Goal: Task Accomplishment & Management: Use online tool/utility

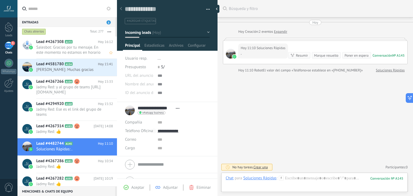
scroll to position [8, 0]
click at [80, 51] on span "Salesbot: Gracias por tu mensaje. En este momento no estamos en horario laboral…" at bounding box center [69, 50] width 66 height 10
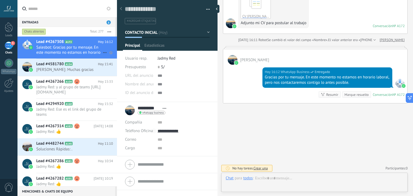
scroll to position [8, 0]
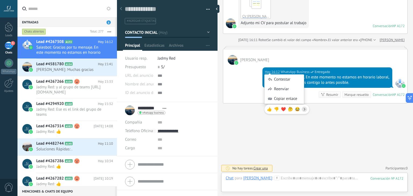
click at [250, 96] on div "Hoy 16:12 WhatsApp Business Entregado Gracias por tu mensaje. En este momento n…" at bounding box center [315, 84] width 184 height 38
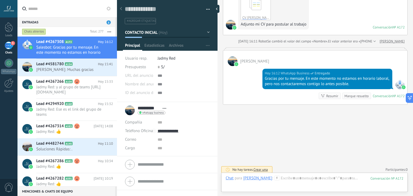
scroll to position [265, 0]
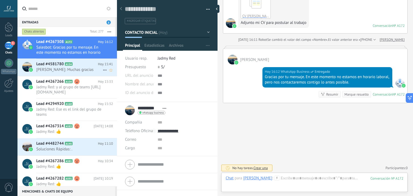
click at [56, 75] on div "Lead #4581780 A154 Hoy 15:41 Roberto Ortega: Muchas gracias" at bounding box center [76, 67] width 81 height 17
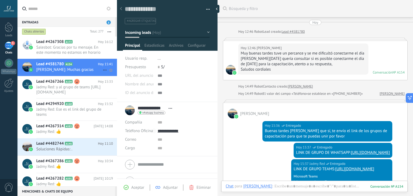
scroll to position [114, 0]
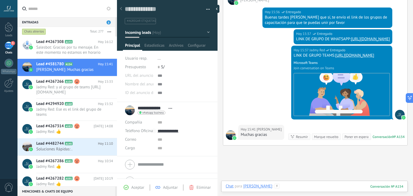
click at [296, 186] on div at bounding box center [315, 192] width 178 height 16
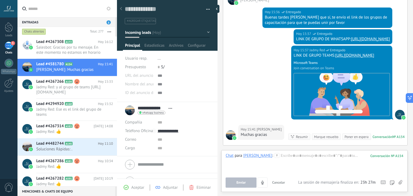
click at [393, 183] on icon at bounding box center [392, 183] width 5 height 5
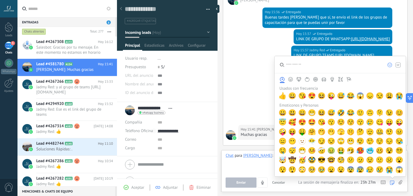
click at [245, 84] on div "Hoy 15:37 Jadmy Red Entregado LINK DE GRUPO TEAMS: https://teams.live.com/l/inv…" at bounding box center [315, 85] width 184 height 79
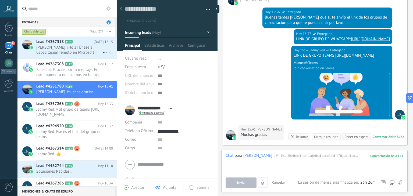
click at [67, 50] on span "Cesia Tapia: ¡Hola! Únase a Capacitación remoto en Microsoft Teams: https://tea…" at bounding box center [69, 50] width 66 height 10
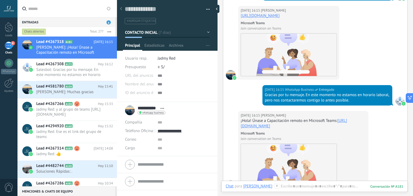
scroll to position [392, 0]
click at [66, 72] on span "Salesbot: Gracias por tu mensaje. En este momento no estamos en horario laboral…" at bounding box center [69, 72] width 66 height 10
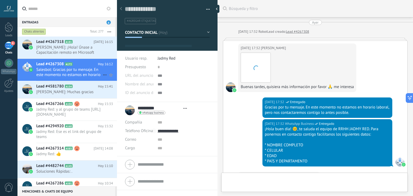
scroll to position [8, 0]
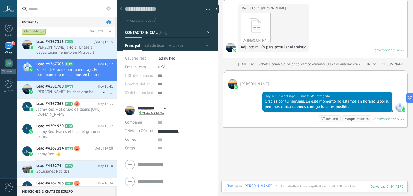
click at [61, 97] on div "Lead #4581780 A154 Hoy 15:41 Roberto Ortega: Muchas gracias" at bounding box center [76, 89] width 81 height 17
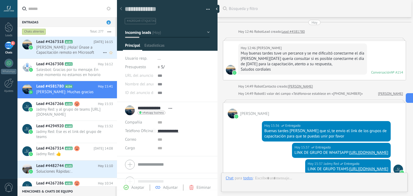
click at [69, 48] on span "Cesia Tapia: ¡Hola! Únase a Capacitación remoto en Microsoft Teams: https://tea…" at bounding box center [69, 50] width 66 height 10
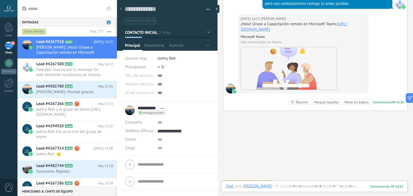
scroll to position [491, 0]
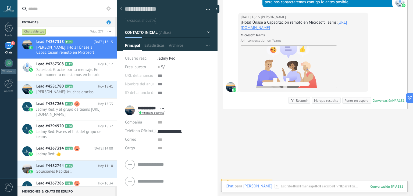
drag, startPoint x: 344, startPoint y: 38, endPoint x: 240, endPoint y: 39, distance: 104.4
click at [240, 39] on div "Hoy 16:15 Cesia Tapia ¡Hola! Únase a Capacitación remoto en Microsoft Teams: ht…" at bounding box center [303, 52] width 130 height 79
click at [365, 54] on div "Hoy 16:15 Cesia Tapia ¡Hola! Únase a Capacitación remoto en Microsoft Teams: ht…" at bounding box center [303, 52] width 130 height 79
drag, startPoint x: 240, startPoint y: 32, endPoint x: 344, endPoint y: 38, distance: 104.5
click at [344, 38] on div "Hoy 16:15 Cesia Tapia ¡Hola! Únase a Capacitación remoto en Microsoft Teams: ht…" at bounding box center [303, 52] width 130 height 79
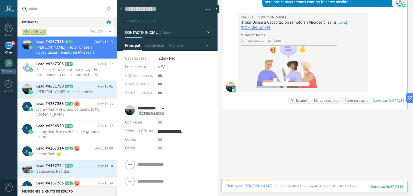
copy div "¡Hola! Únase a Capacitación remoto en Microsoft Teams: https://teams.live.com/l…"
click at [77, 132] on span "Jadmy Red: Ese es el link del grupo de teams" at bounding box center [69, 134] width 66 height 10
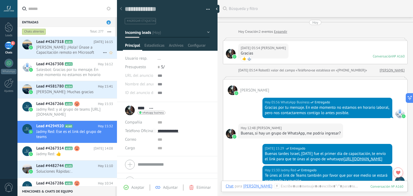
click at [67, 46] on span "Cesia Tapia: ¡Hola! Únase a Capacitación remoto en Microsoft Teams: https://tea…" at bounding box center [69, 50] width 66 height 10
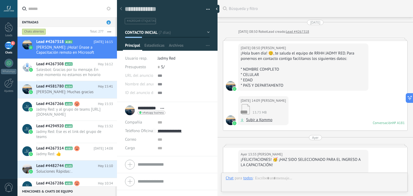
scroll to position [8, 0]
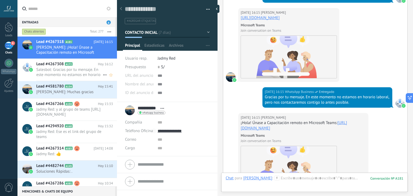
click at [55, 76] on span "Salesbot: Gracias por tu mensaje. En este momento no estamos en horario laboral…" at bounding box center [69, 72] width 66 height 10
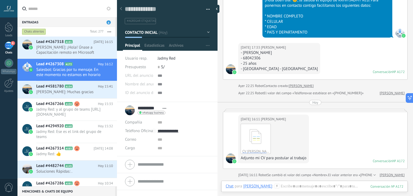
scroll to position [129, 0]
click at [227, 83] on div "Ayer 22:25 Robot Contacto creado: Manfred ✌️" at bounding box center [315, 85] width 185 height 5
drag, startPoint x: 243, startPoint y: 53, endPoint x: 294, endPoint y: 56, distance: 51.2
click at [294, 56] on div "- Manfred Jared Paredes Bautista - 68042306 - 25 años - La Paz - Bolivia" at bounding box center [279, 61] width 77 height 22
click at [255, 27] on div "Ayer 17:32 WhatsApp Business Entregado ¡Hola buen día! 😊, te saluda el equipo d…" at bounding box center [315, 16] width 184 height 53
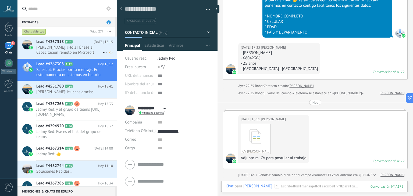
click at [57, 42] on span "Lead #4267318" at bounding box center [49, 41] width 27 height 5
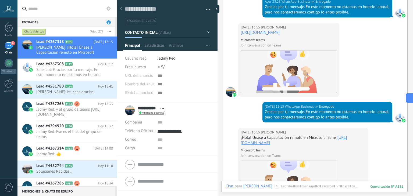
scroll to position [508, 0]
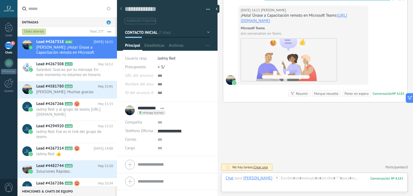
click at [315, 93] on div "Marque resuelto" at bounding box center [326, 93] width 24 height 5
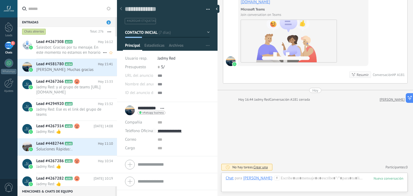
click at [66, 47] on span "Salesbot: Gracias por tu mensaje. En este momento no estamos en horario laboral…" at bounding box center [69, 50] width 66 height 10
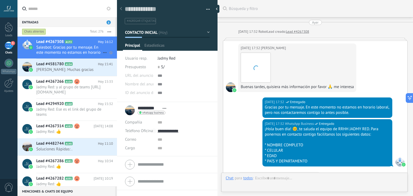
scroll to position [264, 0]
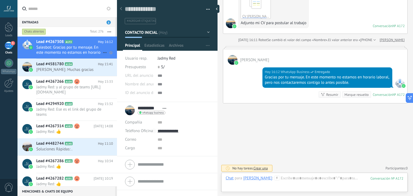
click at [102, 51] on icon at bounding box center [105, 52] width 6 height 6
click at [79, 48] on div at bounding box center [206, 98] width 413 height 196
click at [74, 80] on icon at bounding box center [76, 81] width 5 height 5
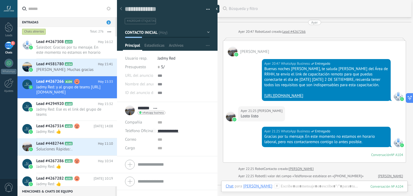
scroll to position [358, 0]
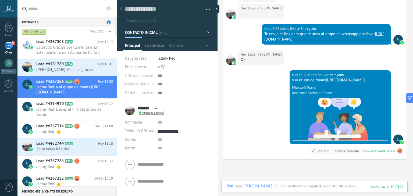
click at [109, 32] on icon "button" at bounding box center [109, 31] width 3 height 1
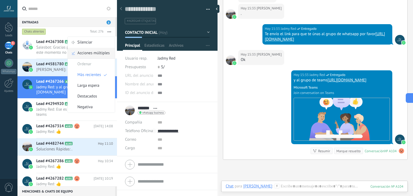
click at [91, 55] on span "Acciones múltiples" at bounding box center [93, 53] width 32 height 11
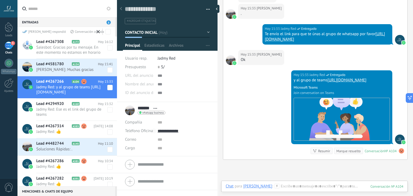
click at [107, 48] on span at bounding box center [109, 47] width 5 height 5
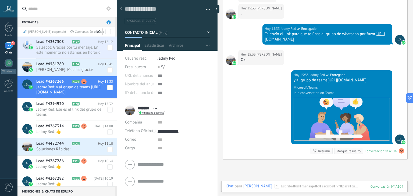
click at [99, 33] on icon at bounding box center [98, 31] width 3 height 3
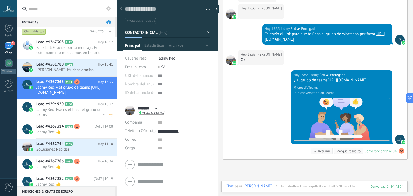
scroll to position [26, 0]
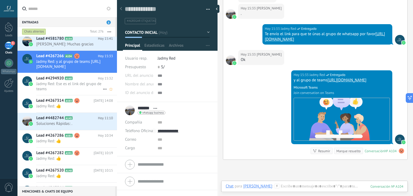
click at [71, 93] on div "Lead #4294920 A160 Hoy 15:32 Jadmy Red: Ese es el link del grupo de teams" at bounding box center [76, 84] width 81 height 22
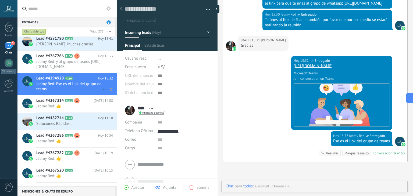
scroll to position [8, 0]
click at [74, 102] on h2 "Lead #4267314 A583" at bounding box center [64, 100] width 57 height 5
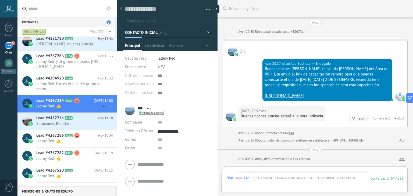
scroll to position [511, 0]
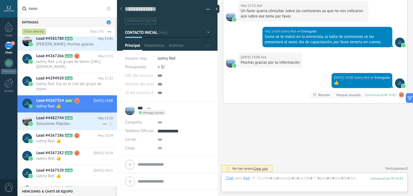
click at [73, 122] on span "Soluciones Rápidas: ." at bounding box center [69, 123] width 66 height 5
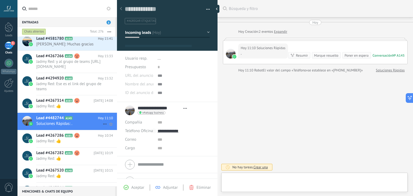
scroll to position [8, 0]
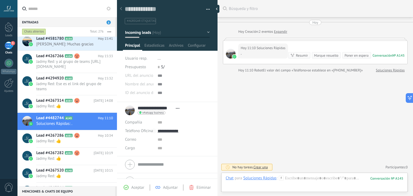
click at [322, 58] on div "Marque resuelto" at bounding box center [326, 55] width 24 height 5
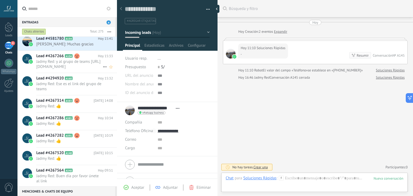
click at [65, 55] on span "A104" at bounding box center [69, 55] width 8 height 3
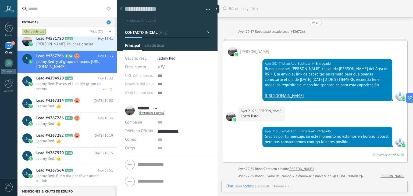
scroll to position [358, 0]
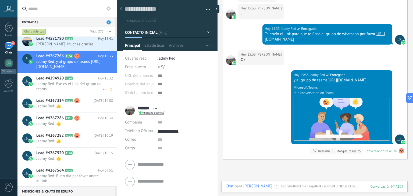
click at [65, 87] on span "Jadmy Red: Ese es el link del grupo de teams" at bounding box center [69, 87] width 66 height 10
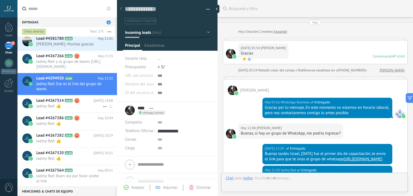
scroll to position [167, 0]
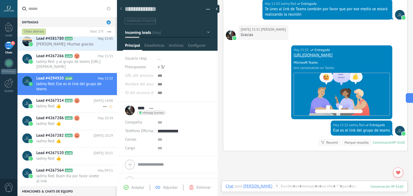
click at [67, 104] on span "Jadmy Red: 👍" at bounding box center [69, 106] width 66 height 5
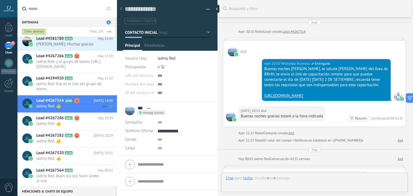
scroll to position [8, 0]
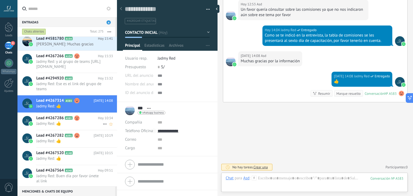
drag, startPoint x: 69, startPoint y: 114, endPoint x: 61, endPoint y: 122, distance: 11.1
click at [61, 122] on span "Jadmy Red: 👍" at bounding box center [69, 123] width 66 height 5
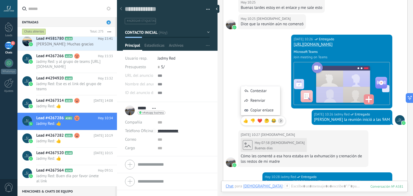
scroll to position [411, 0]
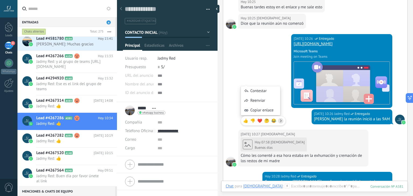
click at [245, 75] on div "Hoy 10:26 Jadmy Red Entregado https://teams.live.com/meet/9395763033634?p=RM5dR…" at bounding box center [315, 71] width 184 height 75
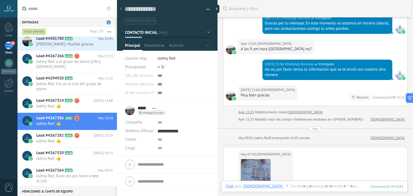
scroll to position [114, 0]
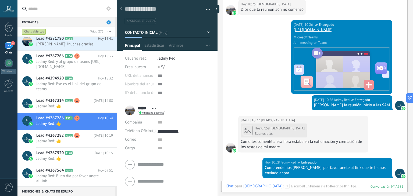
scroll to position [567, 0]
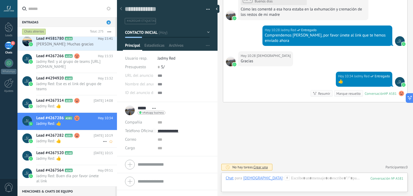
click at [69, 143] on div "Lead #4267282 A591 Hoy 10:19 Jadmy Red: 👍" at bounding box center [76, 138] width 81 height 17
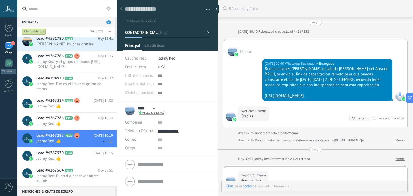
scroll to position [8, 0]
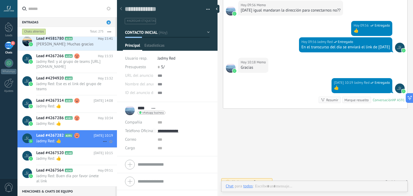
click at [66, 130] on div "Lead #4267282 A591 Hoy 10:19 Jadmy Red: 👍" at bounding box center [76, 138] width 81 height 17
click at [69, 124] on span "Jadmy Red: 👍" at bounding box center [69, 123] width 66 height 5
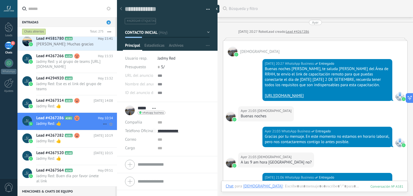
scroll to position [562, 0]
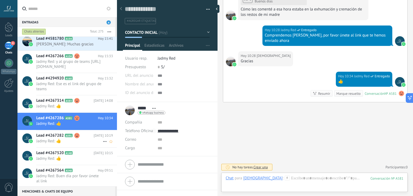
click at [63, 142] on span "Jadmy Red: 👍" at bounding box center [69, 141] width 66 height 5
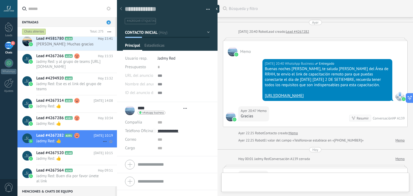
type textarea "**********"
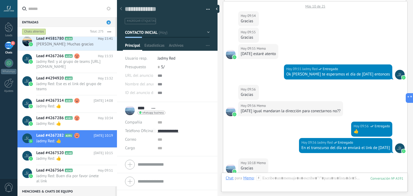
scroll to position [318, 0]
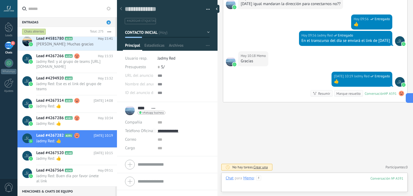
click at [297, 183] on div at bounding box center [315, 184] width 178 height 16
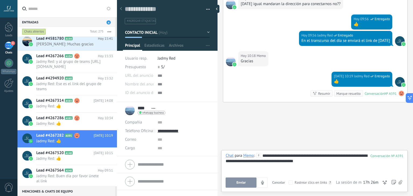
click at [251, 182] on button "Enviar" at bounding box center [241, 183] width 31 height 10
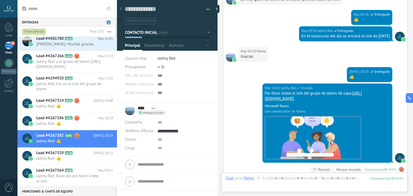
scroll to position [339, 0]
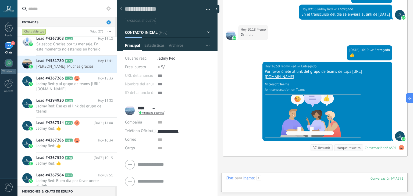
click at [292, 185] on div at bounding box center [315, 184] width 178 height 16
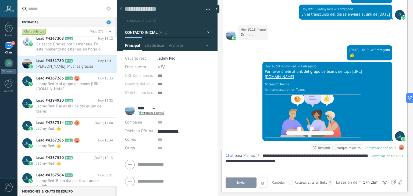
click at [239, 183] on span "Enviar" at bounding box center [241, 183] width 9 height 4
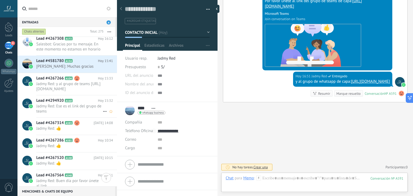
scroll to position [23, 0]
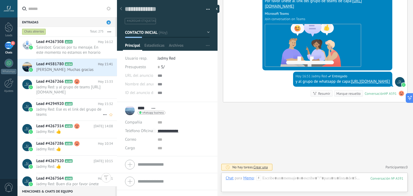
click at [75, 112] on span "Jadmy Red: Ese es el link del grupo de teams" at bounding box center [69, 112] width 66 height 10
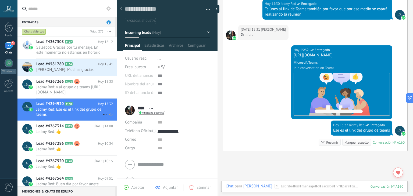
scroll to position [17, 0]
click at [76, 131] on span "Jadmy Red: 👍" at bounding box center [69, 132] width 66 height 5
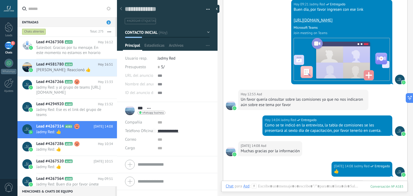
scroll to position [522, 0]
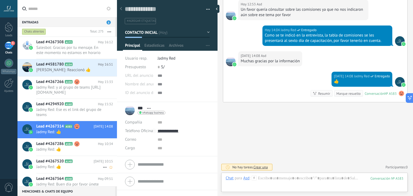
click at [63, 167] on span "Jadmy Red: 👍" at bounding box center [69, 167] width 66 height 5
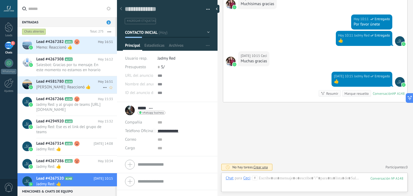
click at [52, 89] on span "Roberto Ortega: Reaccionó 👍" at bounding box center [69, 87] width 66 height 5
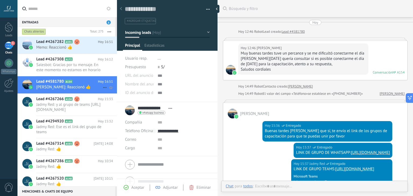
scroll to position [108, 0]
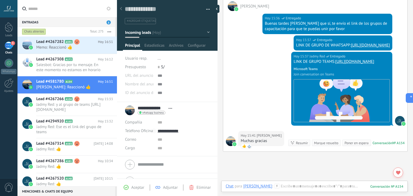
click at [321, 146] on div "Marque resuelto" at bounding box center [326, 143] width 24 height 5
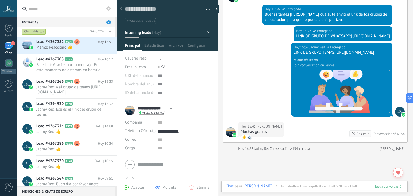
scroll to position [0, 0]
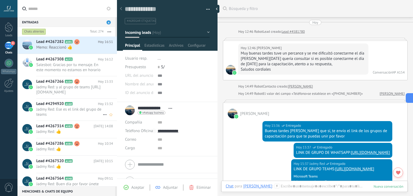
click at [79, 119] on div "Lead #4294920 A160 Hoy 15:32 Jadmy Red: Ese es el link del grupo de teams" at bounding box center [76, 110] width 81 height 22
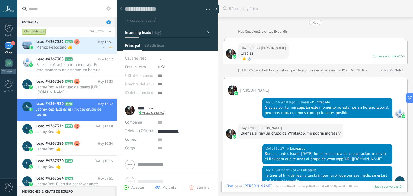
scroll to position [156, 0]
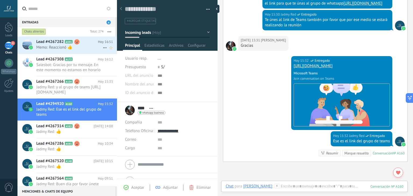
click at [67, 48] on span "Memo: Reaccionó 👍" at bounding box center [69, 47] width 66 height 5
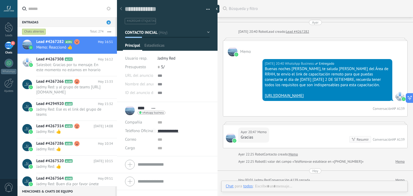
scroll to position [8, 0]
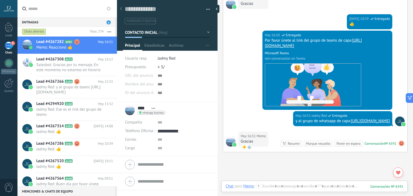
click at [318, 146] on div "Marque resuelto" at bounding box center [318, 143] width 24 height 5
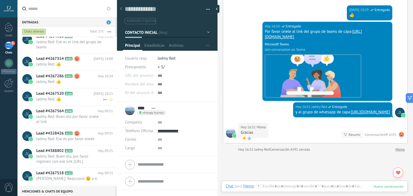
scroll to position [51, 0]
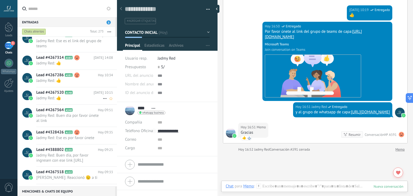
click at [57, 100] on span "Jadmy Red: 👍" at bounding box center [69, 98] width 66 height 5
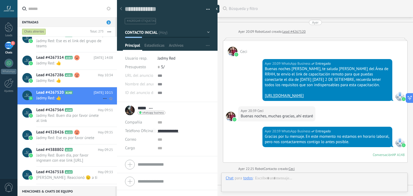
scroll to position [446, 0]
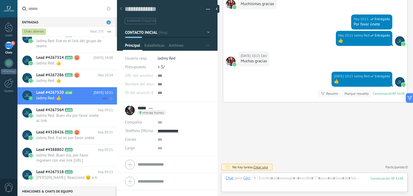
click at [53, 87] on div "Lead #4267520 A148 Hoy 10:15 Jadmy Red: 👍" at bounding box center [76, 95] width 81 height 17
click at [51, 82] on span "Jadmy Red: 👍" at bounding box center [69, 80] width 66 height 5
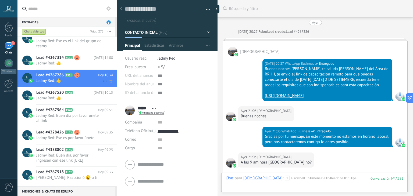
scroll to position [556, 0]
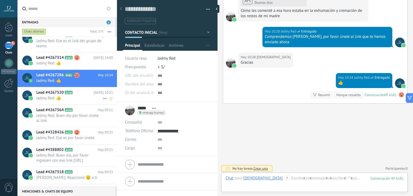
click at [80, 100] on span "Jadmy Red: 👍" at bounding box center [69, 98] width 66 height 5
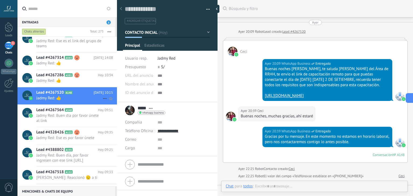
scroll to position [436, 0]
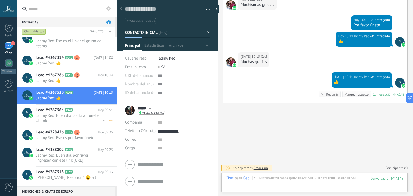
click at [92, 114] on span "Jadmy Red: Buen día por favor únete al link" at bounding box center [69, 118] width 66 height 10
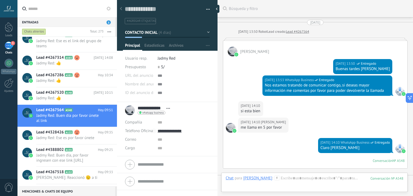
scroll to position [211, 0]
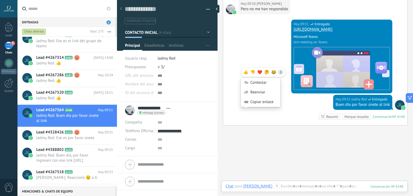
click at [236, 123] on div "Hoy 09:51 Jadmy Red Entregado Buen día por favor únete al link Conversación № A…" at bounding box center [315, 110] width 184 height 30
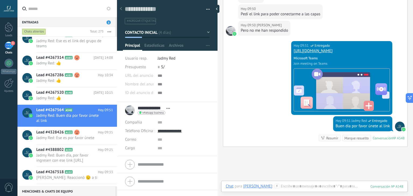
scroll to position [224, 0]
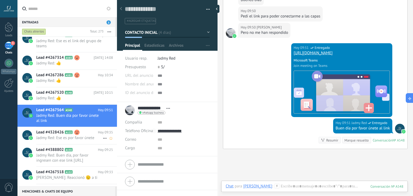
click at [76, 132] on use at bounding box center [76, 132] width 5 height 5
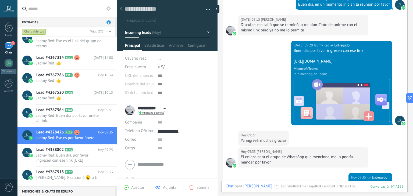
scroll to position [109, 0]
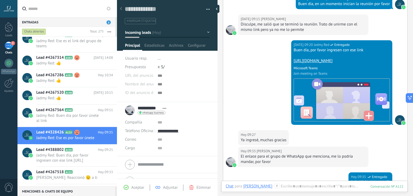
click at [234, 117] on div "Hoy 09:20 Jadmy Red Entregado Buen día, por favor ingresen con ese link https:/…" at bounding box center [315, 85] width 184 height 90
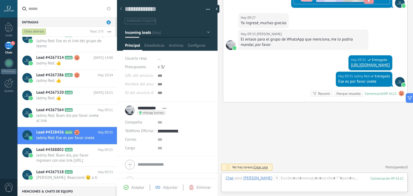
scroll to position [231, 0]
click at [50, 154] on span "Jadmy Red: Buen día, por favor ingresen con ese link [URL][DOMAIN_NAME]" at bounding box center [69, 158] width 66 height 10
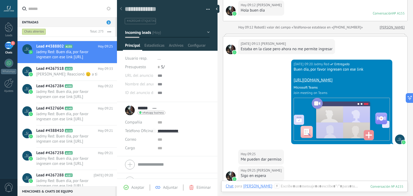
scroll to position [227, 0]
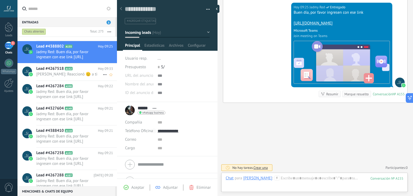
click at [70, 76] on span "[PERSON_NAME]: Reaccionó 🫡 a ti" at bounding box center [69, 74] width 66 height 5
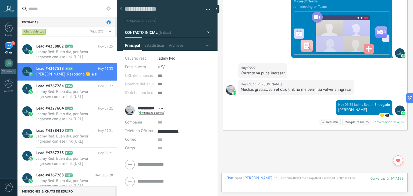
scroll to position [756, 0]
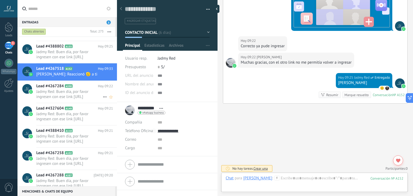
click at [79, 87] on icon at bounding box center [76, 86] width 5 height 5
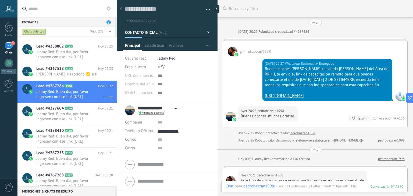
scroll to position [147, 0]
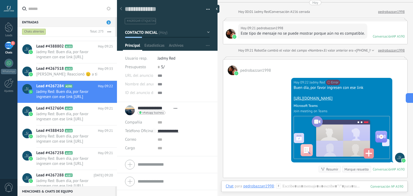
click at [245, 143] on div "Hoy 09:22 Jadmy Red No se puede enviar tu mensaje. El destinatario ha estado in…" at bounding box center [315, 126] width 184 height 103
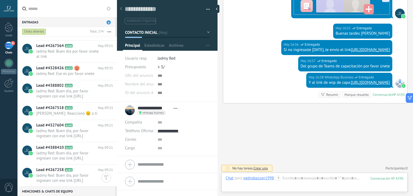
scroll to position [319, 0]
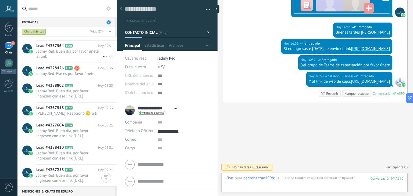
click at [79, 54] on span "Jadmy Red: Buen día por favor únete al link" at bounding box center [69, 54] width 66 height 10
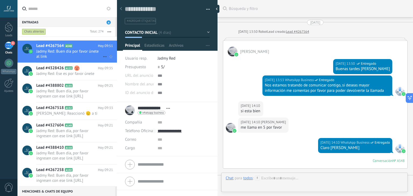
scroll to position [211, 0]
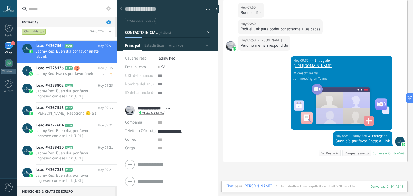
click at [69, 71] on span "Jadmy Red: Ese es por favor únete" at bounding box center [69, 73] width 66 height 5
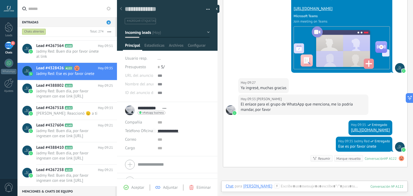
scroll to position [220, 0]
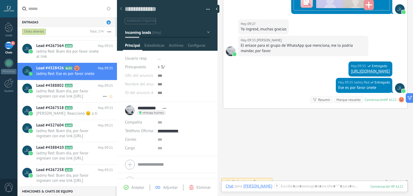
click at [75, 99] on div "Lead #4388802 A155 Hoy 09:25 Jadmy Red: Buen día, por favor ingresen con ese li…" at bounding box center [76, 91] width 81 height 22
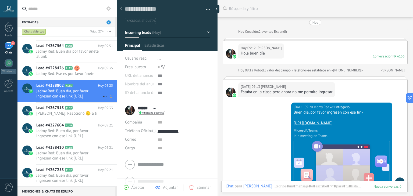
scroll to position [93, 0]
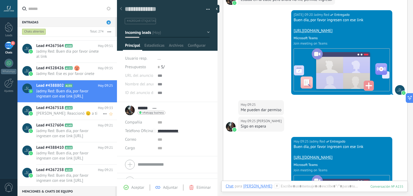
click at [80, 109] on h2 "Lead #4267518 A152" at bounding box center [67, 107] width 62 height 5
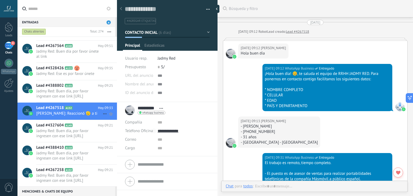
scroll to position [687, 0]
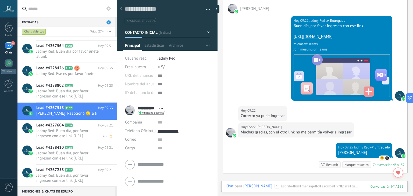
click at [79, 134] on span "Jadmy Red: Buen día, por favor ingresen con ese link [URL][DOMAIN_NAME]" at bounding box center [69, 134] width 66 height 10
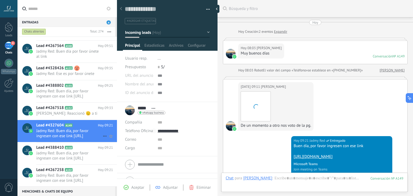
scroll to position [75, 0]
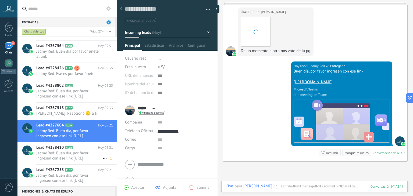
click at [76, 152] on span "Jadmy Red: Buen día, por favor ingresen con ese link [URL][DOMAIN_NAME]" at bounding box center [69, 156] width 66 height 10
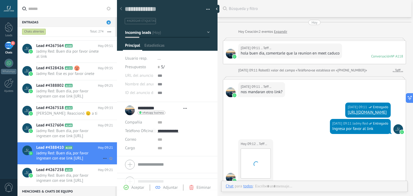
type textarea "**********"
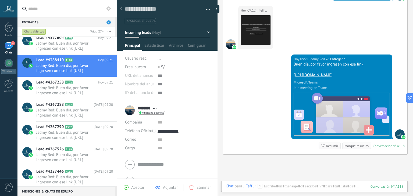
scroll to position [250, 0]
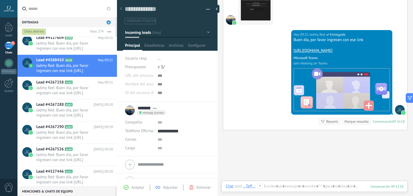
scroll to position [217, 0]
click at [87, 90] on span "Jadmy Red: Buen día, por favor ingresen con ese link [URL][DOMAIN_NAME]" at bounding box center [69, 91] width 66 height 10
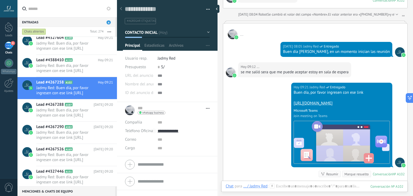
scroll to position [229, 0]
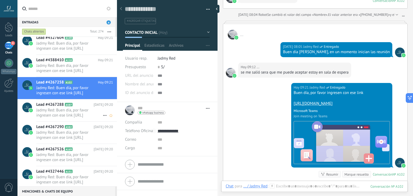
click at [72, 111] on span "Jadmy Red: Buen día, por favor ingresen con ese link [URL][DOMAIN_NAME]" at bounding box center [69, 113] width 66 height 10
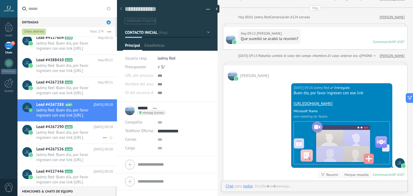
scroll to position [8, 0]
click at [71, 133] on span "Jadmy Red: Buen día, por favor ingresen con ese link [URL][DOMAIN_NAME]" at bounding box center [69, 135] width 66 height 10
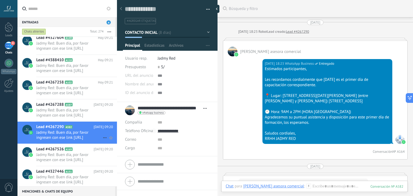
scroll to position [536, 0]
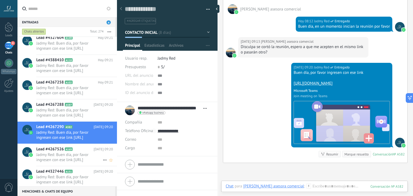
click at [71, 151] on h2 "Lead #4267526 A169" at bounding box center [64, 149] width 57 height 5
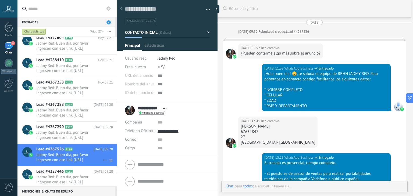
scroll to position [977, 0]
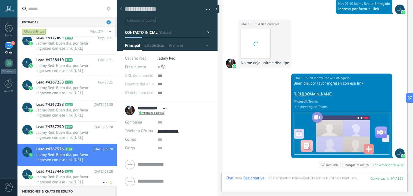
click at [73, 170] on h2 "Lead #4327446 A151" at bounding box center [64, 171] width 57 height 5
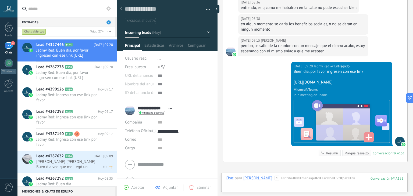
scroll to position [8, 0]
click at [56, 76] on span "Jadmy Red: Buen día, por favor ingresen con ese link [URL][DOMAIN_NAME]" at bounding box center [69, 75] width 66 height 10
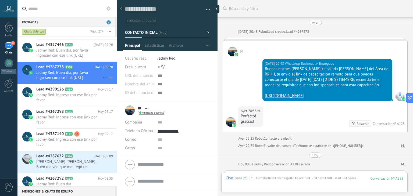
scroll to position [185, 0]
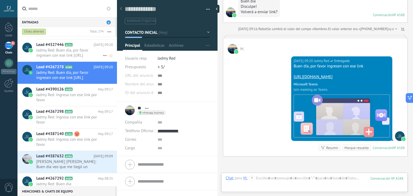
click at [67, 53] on span "Jadmy Red: Buen día, por favor ingresen con ese link [URL][DOMAIN_NAME]" at bounding box center [69, 53] width 66 height 10
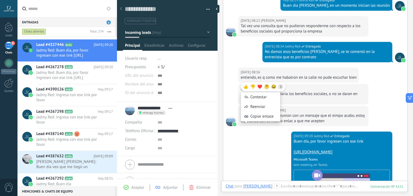
scroll to position [102, 0]
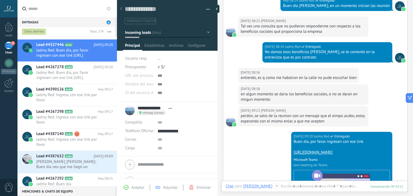
click at [245, 138] on div "Hoy 09:20 Jadmy Red Entregado Buen día, por favor ingresen con ese link https:/…" at bounding box center [315, 182] width 184 height 100
click at [86, 80] on div "Lead #4267278 A588 Hoy 09:20 Jadmy Red: Buen día, por favor ingresen con ese li…" at bounding box center [76, 73] width 81 height 22
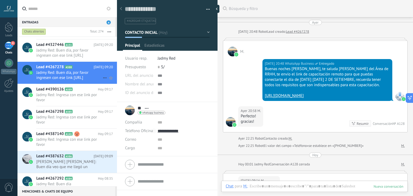
scroll to position [158, 0]
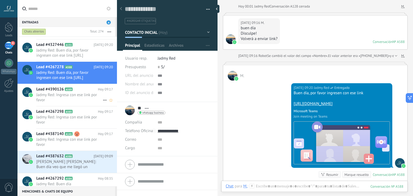
click at [74, 101] on span "Jadmy Red: Ingresa con ese link por favor" at bounding box center [69, 98] width 66 height 10
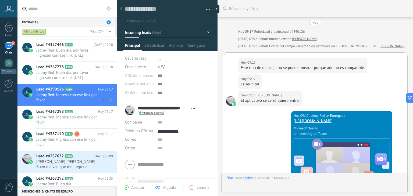
scroll to position [86, 0]
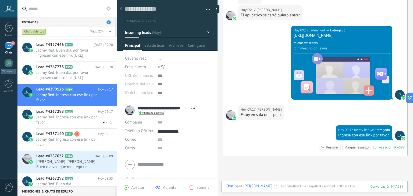
click at [74, 116] on span "Jadmy Red: Ingresa con ese link por favor" at bounding box center [69, 120] width 66 height 10
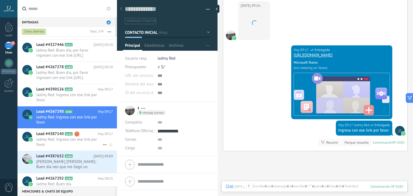
click at [74, 137] on span "Jadmy Red: Ingresa con ese link por favor" at bounding box center [69, 142] width 66 height 10
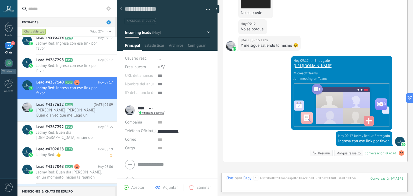
scroll to position [427, 0]
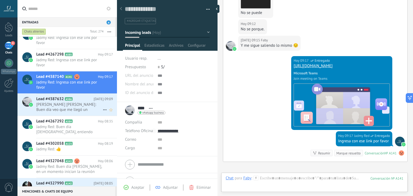
click at [70, 110] on span "Edson Berman Salas Barron: Buen día veo que me llegó un mensaje pero no lo pued…" at bounding box center [69, 107] width 66 height 10
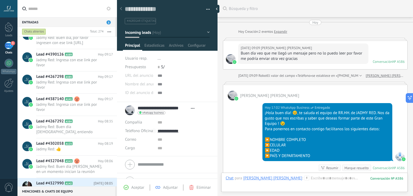
scroll to position [74, 0]
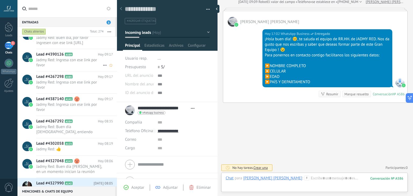
click at [77, 55] on icon at bounding box center [76, 54] width 5 height 5
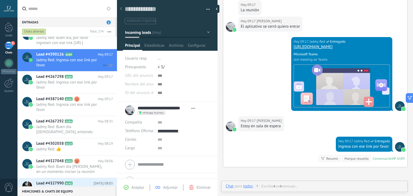
scroll to position [74, 0]
click at [76, 75] on icon at bounding box center [76, 76] width 5 height 5
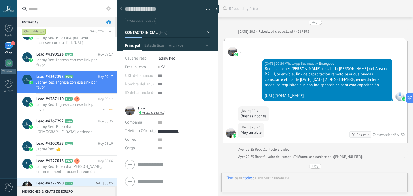
scroll to position [422, 0]
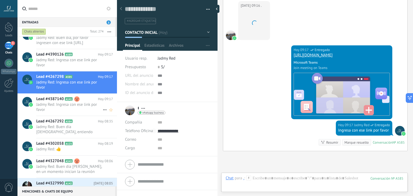
click at [74, 102] on span "Jadmy Red: Ingresa con ese link por favor" at bounding box center [69, 107] width 66 height 10
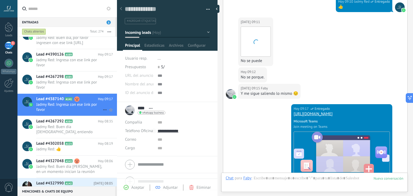
scroll to position [265, 0]
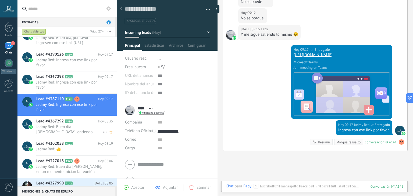
click at [73, 126] on span "Jadmy Red: Buen día [DEMOGRAPHIC_DATA], entiendo" at bounding box center [69, 130] width 66 height 10
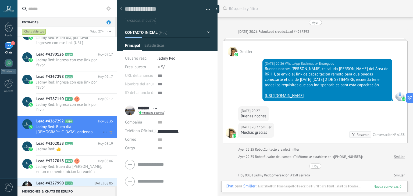
scroll to position [158, 0]
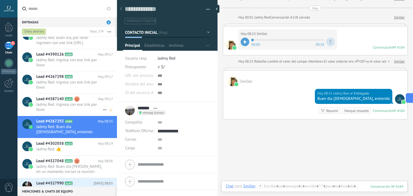
click at [84, 111] on span "Jadmy Red: Ingresa con ese link por favor" at bounding box center [69, 107] width 66 height 10
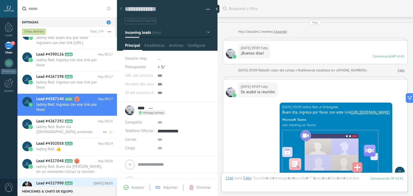
scroll to position [265, 0]
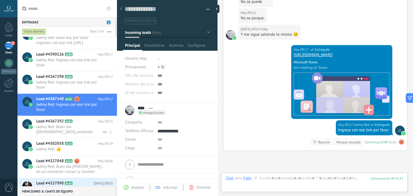
click at [83, 128] on span "Jadmy Red: Buen día [DEMOGRAPHIC_DATA], entiendo" at bounding box center [69, 130] width 66 height 10
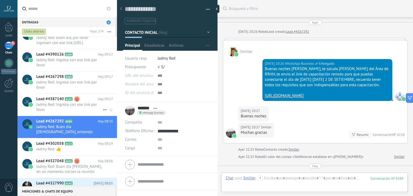
scroll to position [180, 0]
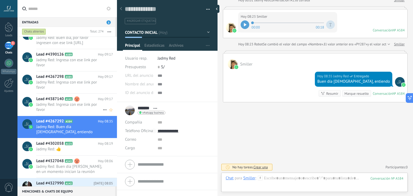
click at [85, 108] on span "Jadmy Red: Ingresa con ese link por favor" at bounding box center [69, 107] width 66 height 10
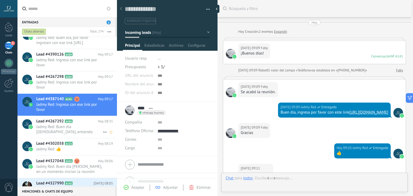
scroll to position [8, 0]
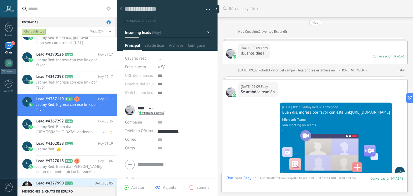
click at [77, 130] on span "Jadmy Red: Buen día [DEMOGRAPHIC_DATA], entiendo" at bounding box center [69, 130] width 66 height 10
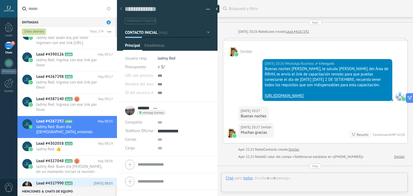
scroll to position [8, 0]
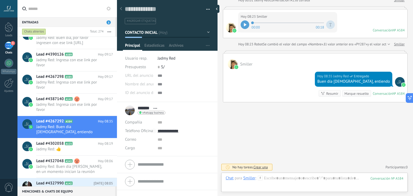
click at [246, 27] on div at bounding box center [245, 24] width 9 height 9
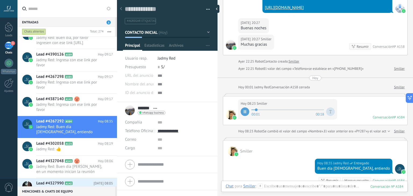
scroll to position [180, 0]
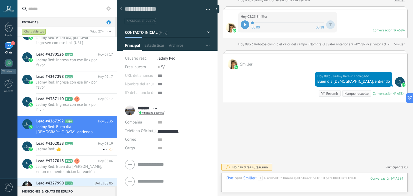
click at [56, 143] on span "Lead #4302058" at bounding box center [49, 143] width 27 height 5
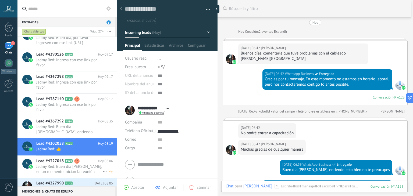
click at [71, 159] on h2 "Lead #4327048 A543" at bounding box center [67, 161] width 62 height 5
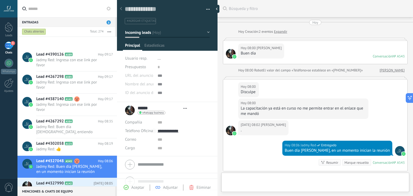
type textarea "**********"
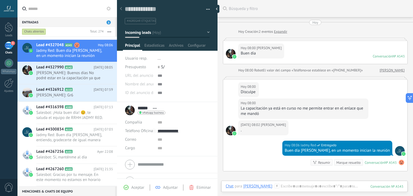
scroll to position [1, 0]
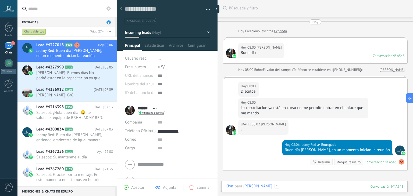
click at [282, 187] on div at bounding box center [315, 192] width 178 height 16
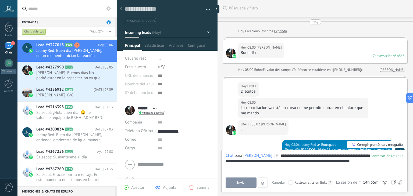
click at [248, 183] on button "Enviar" at bounding box center [241, 183] width 31 height 10
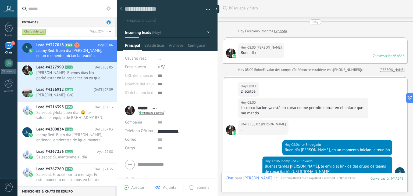
scroll to position [96, 0]
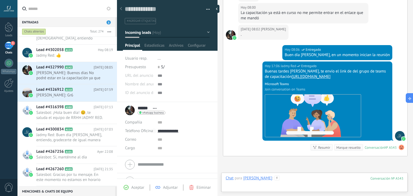
click at [278, 178] on div at bounding box center [315, 184] width 178 height 16
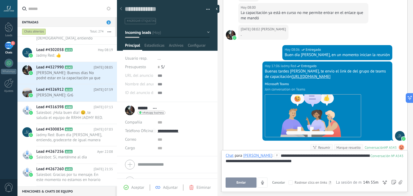
click at [322, 157] on div "**********" at bounding box center [315, 163] width 178 height 20
click at [233, 184] on button "Enviar" at bounding box center [241, 183] width 31 height 10
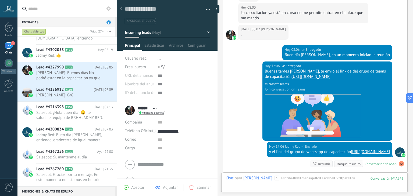
scroll to position [182, 0]
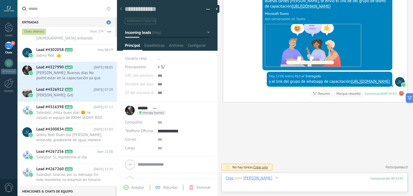
click at [269, 179] on div at bounding box center [315, 184] width 178 height 16
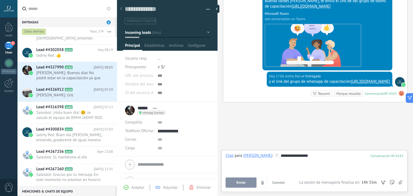
click at [254, 180] on button "Enviar" at bounding box center [241, 183] width 31 height 10
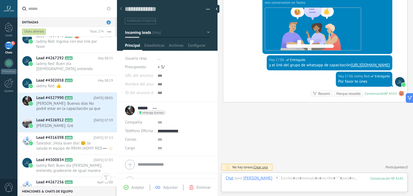
scroll to position [513, 0]
click at [71, 76] on div "Lead #4302058 A123 Hoy 08:19 Jadmy Red: 👍" at bounding box center [76, 83] width 81 height 17
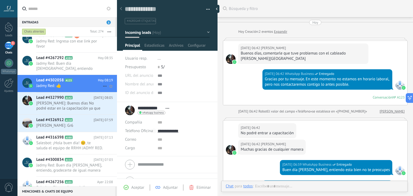
scroll to position [176, 0]
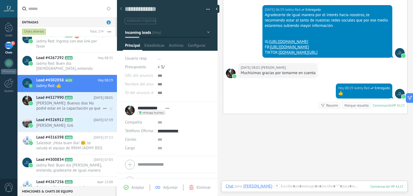
click at [69, 97] on span "A142" at bounding box center [69, 97] width 8 height 3
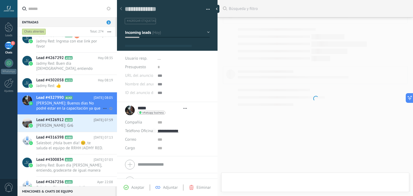
type textarea "**********"
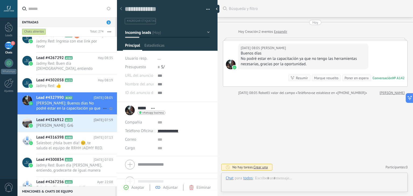
scroll to position [8, 0]
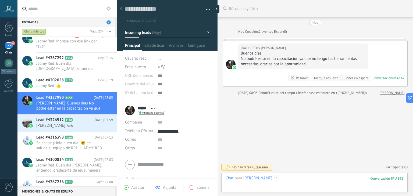
click at [294, 179] on div at bounding box center [315, 184] width 178 height 16
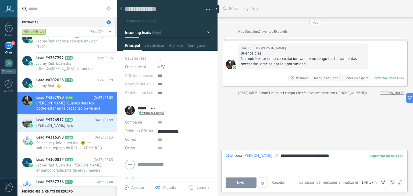
click at [245, 183] on span "Enviar" at bounding box center [241, 183] width 9 height 4
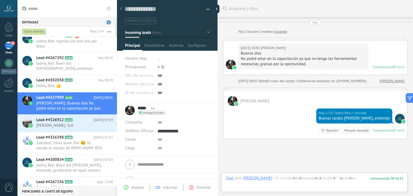
scroll to position [36, 0]
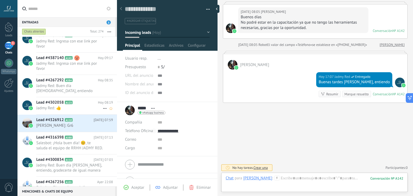
click at [67, 109] on span "Jadmy Red: 👍" at bounding box center [69, 108] width 66 height 5
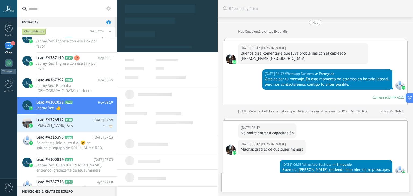
click at [71, 124] on span "carlos: Gr6" at bounding box center [69, 125] width 66 height 5
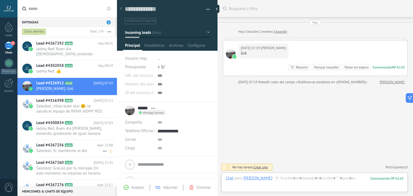
scroll to position [588, 0]
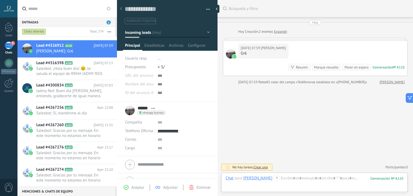
click at [325, 65] on div "Marque resuelto" at bounding box center [326, 67] width 24 height 5
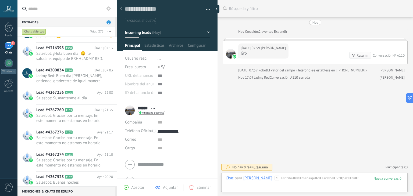
scroll to position [550, 0]
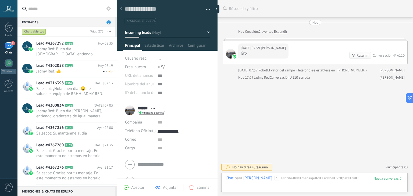
click at [62, 69] on span "Jadmy Red: 👍" at bounding box center [69, 71] width 66 height 5
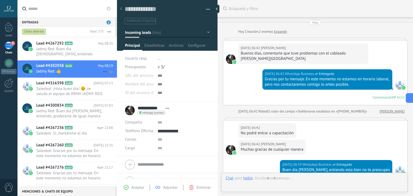
scroll to position [187, 0]
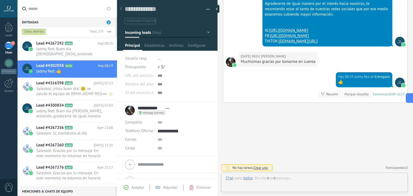
click at [66, 90] on span "Salesbot: ¡Hola buen día! 😊, te saluda el equipo de RRHH JADMY RED. Para ponern…" at bounding box center [69, 91] width 66 height 10
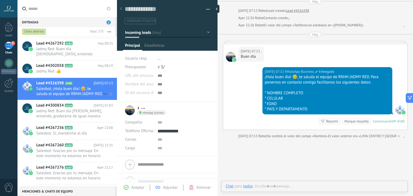
scroll to position [8, 0]
click at [67, 139] on div "Lead #4267256 A101 Ayer 22:08 Salesbot: Sí, manténme al día" at bounding box center [67, 131] width 100 height 17
click at [351, 121] on div "Marque resuelto" at bounding box center [357, 121] width 24 height 5
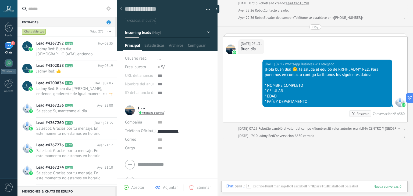
click at [67, 87] on span "Jadmy Red: Buen día Ebelin, entiendo, gradecerte de igual manera por el interés…" at bounding box center [69, 91] width 66 height 10
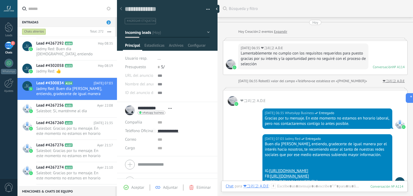
scroll to position [105, 0]
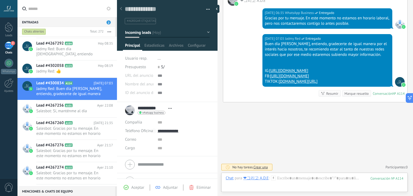
click at [348, 93] on div "Marque resuelto" at bounding box center [357, 93] width 24 height 5
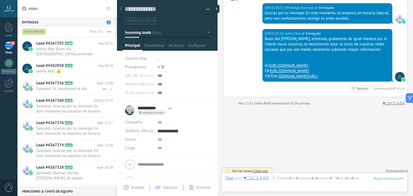
scroll to position [114, 0]
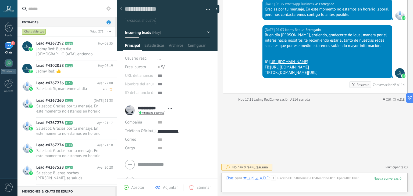
click at [76, 81] on icon at bounding box center [76, 83] width 5 height 5
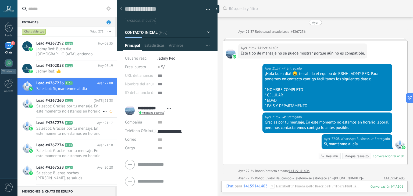
click at [63, 115] on div "Lead #4267260 A103 [DATE] 21:35 Salesbot: Gracias por tu mensaje. En este momen…" at bounding box center [76, 106] width 81 height 22
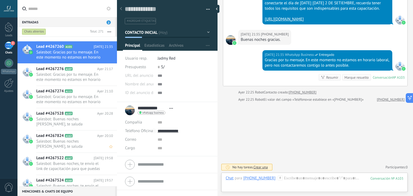
scroll to position [604, 0]
click at [61, 71] on span "Lead #4267276" at bounding box center [49, 68] width 27 height 5
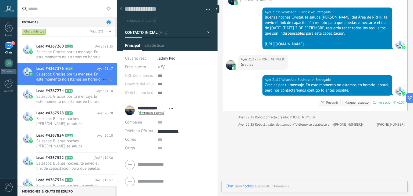
scroll to position [8, 0]
click at [65, 93] on h2 "Lead #4267274 A115" at bounding box center [66, 91] width 61 height 5
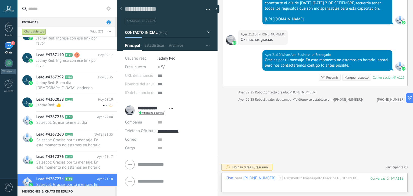
scroll to position [516, 0]
click at [86, 98] on h2 "Lead #4302058 A123" at bounding box center [67, 99] width 62 height 5
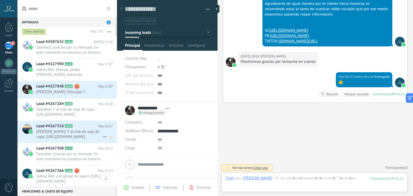
click at [70, 139] on span "Cesia Tapia: Y al link de wsp de capa: https://chat.whatsapp.com/CSoZgrLsyCD0rq…" at bounding box center [69, 134] width 66 height 10
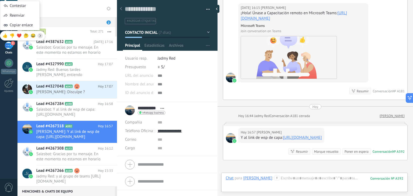
scroll to position [579, 0]
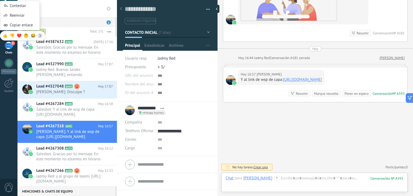
click at [323, 95] on div "Marque resuelto" at bounding box center [326, 93] width 24 height 5
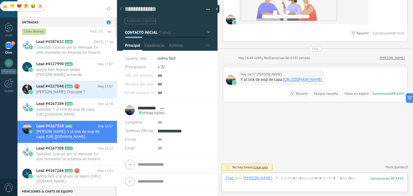
scroll to position [588, 0]
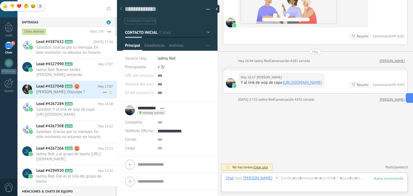
click at [65, 92] on span "Miguel: Disculpe ?" at bounding box center [69, 92] width 66 height 5
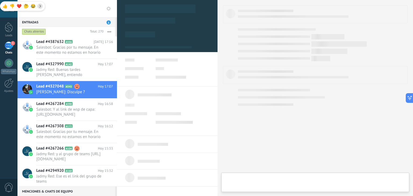
type textarea "**********"
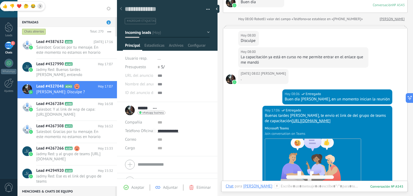
scroll to position [225, 0]
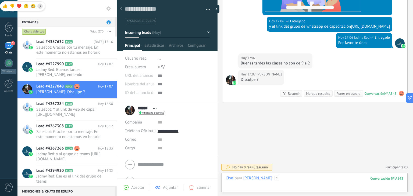
click at [296, 186] on div at bounding box center [315, 184] width 178 height 16
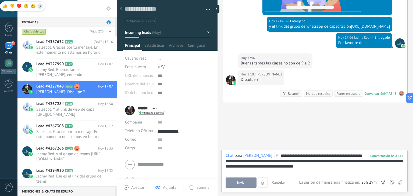
click at [246, 183] on button "Enviar" at bounding box center [241, 183] width 31 height 10
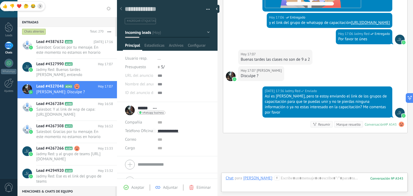
scroll to position [272, 0]
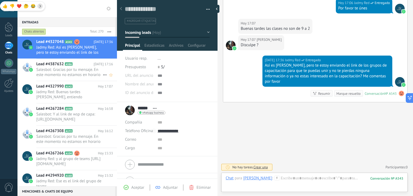
click at [59, 69] on span "Salesbot: Gracias por tu mensaje. En este momento no estamos en horario laboral…" at bounding box center [69, 72] width 66 height 10
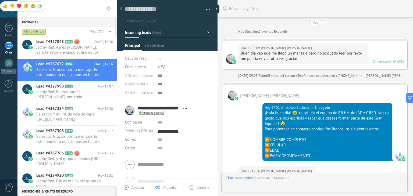
type textarea "**********"
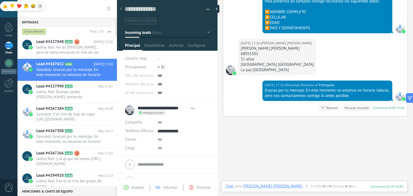
click at [137, 19] on li "#agregar etiquetas" at bounding box center [140, 21] width 31 height 6
click at [232, 16] on div "Hoy 17:02 WhatsApp Business Entregado ¡Hola buen día! 😊, te saluda el equipo de…" at bounding box center [315, 6] width 184 height 66
click at [150, 21] on span "#agregar etiquetas" at bounding box center [141, 21] width 29 height 4
click at [208, 9] on button "button" at bounding box center [206, 9] width 8 height 8
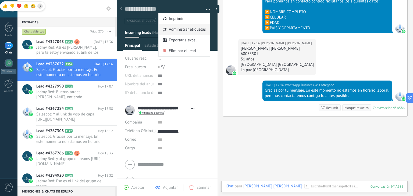
click at [189, 29] on span "Administrar etiquetas" at bounding box center [187, 29] width 37 height 11
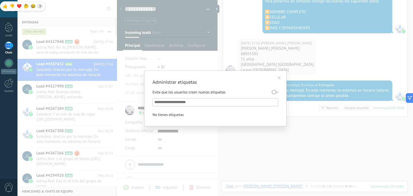
click at [192, 102] on input "text" at bounding box center [215, 102] width 123 height 6
click at [275, 93] on label at bounding box center [275, 92] width 6 height 9
click at [208, 102] on input "text" at bounding box center [215, 102] width 123 height 6
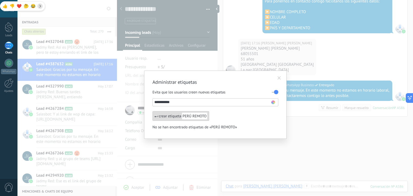
type input "**********"
click at [170, 115] on div "crear etiqueta PERÚ REMOTO" at bounding box center [181, 116] width 57 height 10
type input "**********"
click at [273, 104] on li "**********" at bounding box center [215, 102] width 123 height 6
click at [273, 104] on use at bounding box center [273, 103] width 4 height 4
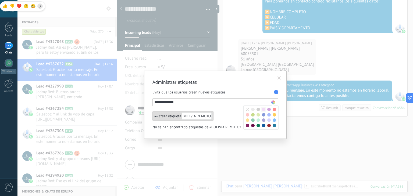
click at [263, 109] on span at bounding box center [263, 109] width 3 height 3
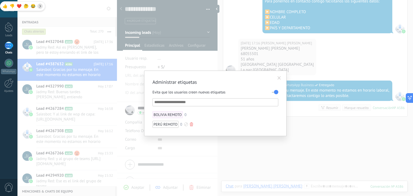
click at [185, 125] on div at bounding box center [186, 125] width 4 height 4
click at [181, 132] on span at bounding box center [181, 131] width 3 height 3
click at [190, 115] on div at bounding box center [191, 115] width 4 height 4
click at [185, 132] on span at bounding box center [185, 132] width 3 height 3
click at [189, 116] on li "BOLIVIA REMOTO 0" at bounding box center [197, 114] width 88 height 7
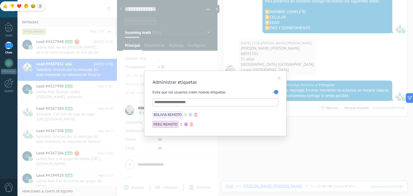
click at [189, 115] on div at bounding box center [191, 115] width 4 height 4
click at [186, 121] on span at bounding box center [185, 121] width 3 height 3
click at [190, 115] on div at bounding box center [191, 115] width 4 height 4
click at [192, 122] on span at bounding box center [191, 121] width 3 height 3
click at [183, 103] on input "text" at bounding box center [215, 102] width 123 height 6
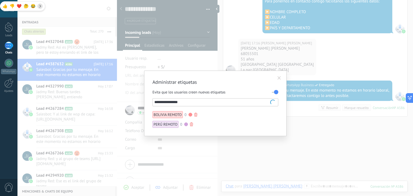
type input "**********"
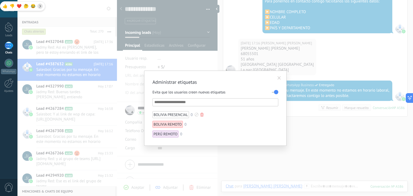
click at [196, 116] on div at bounding box center [197, 115] width 4 height 4
click at [170, 134] on span at bounding box center [170, 132] width 3 height 3
click at [181, 102] on input "text" at bounding box center [215, 102] width 123 height 6
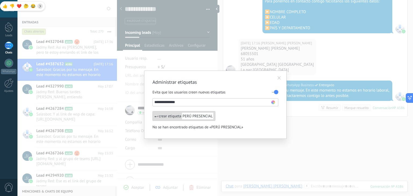
type input "**********"
click at [274, 104] on use at bounding box center [273, 103] width 4 height 4
click at [258, 120] on span at bounding box center [258, 120] width 3 height 3
click at [249, 118] on ul "crear etiqueta PERÚ PRESENCIAL No se han encontrado etiquetas de «PERÚ PRESENCI…" at bounding box center [216, 120] width 126 height 19
click at [210, 103] on input "**********" at bounding box center [212, 102] width 117 height 6
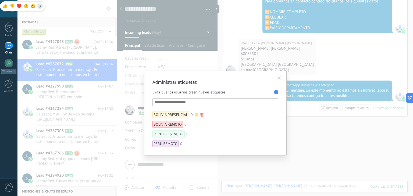
click at [196, 113] on div at bounding box center [197, 115] width 4 height 4
click at [181, 127] on span at bounding box center [181, 127] width 3 height 3
click at [195, 114] on div at bounding box center [197, 115] width 4 height 4
click at [176, 126] on span at bounding box center [175, 127] width 3 height 3
click at [195, 114] on div at bounding box center [197, 115] width 4 height 4
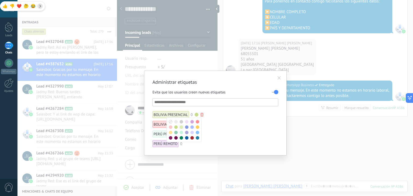
click at [181, 128] on span at bounding box center [181, 127] width 3 height 3
click at [221, 117] on li "BOLIVIA PRESENCIAL 0" at bounding box center [197, 114] width 88 height 7
click at [195, 101] on input "text" at bounding box center [215, 102] width 123 height 6
click at [278, 79] on span at bounding box center [279, 78] width 3 height 4
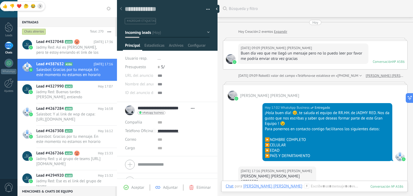
scroll to position [128, 0]
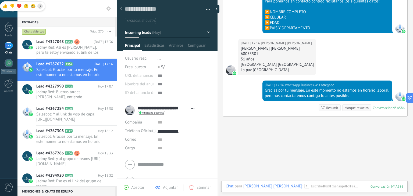
click at [139, 20] on span "#agregar etiquetas" at bounding box center [141, 21] width 29 height 4
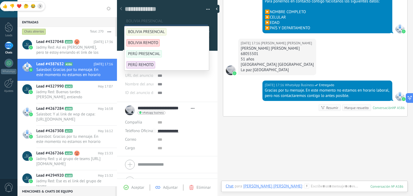
click at [229, 11] on div "Hoy 17:02 WhatsApp Business Entregado ¡Hola buen día! 😊, te saluda el equipo de…" at bounding box center [315, 6] width 184 height 66
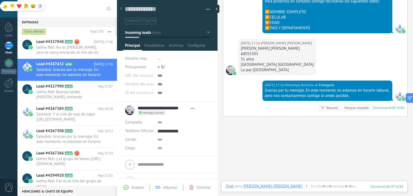
click at [144, 32] on span "Incoming leads" at bounding box center [138, 32] width 26 height 5
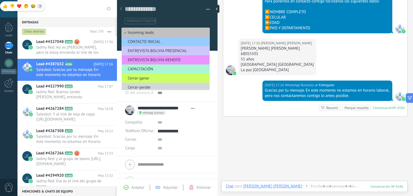
scroll to position [2, 0]
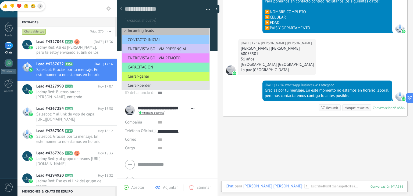
click at [147, 86] on span "Cerrar-perder" at bounding box center [165, 85] width 86 height 5
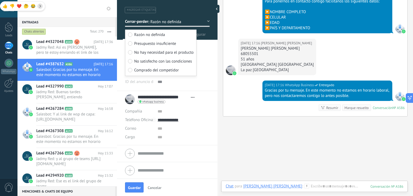
scroll to position [0, 0]
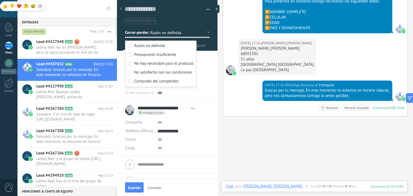
click at [224, 54] on div "Hoy 17:16 Edson Berman Salas Barron Edson Berman Salas Barron 68055501 51 años …" at bounding box center [315, 60] width 184 height 42
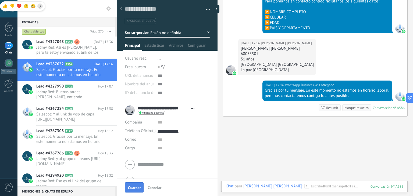
click at [134, 189] on span "Guardar" at bounding box center [134, 188] width 13 height 4
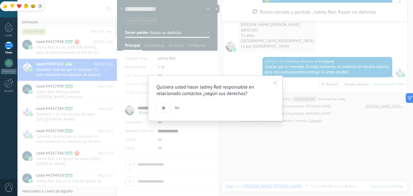
click at [275, 84] on span at bounding box center [275, 83] width 3 height 4
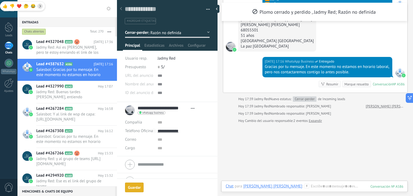
click at [176, 34] on span "Razón no definida" at bounding box center [172, 32] width 45 height 5
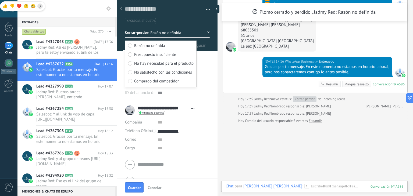
click at [161, 187] on span "Cancelar" at bounding box center [155, 188] width 14 height 4
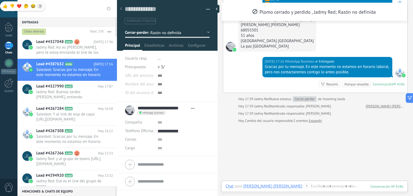
click at [146, 33] on span "Cerrar-perder" at bounding box center [136, 32] width 23 height 5
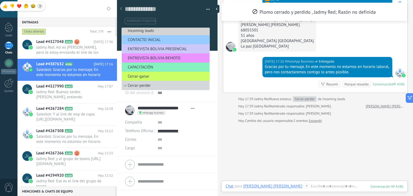
click at [145, 32] on li "Incoming leads" at bounding box center [166, 30] width 88 height 9
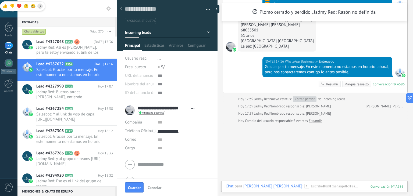
click at [145, 32] on span "Incoming leads" at bounding box center [138, 32] width 26 height 5
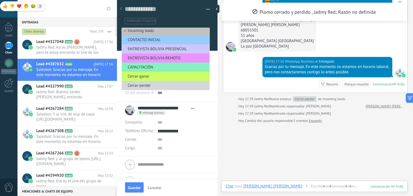
scroll to position [0, 0]
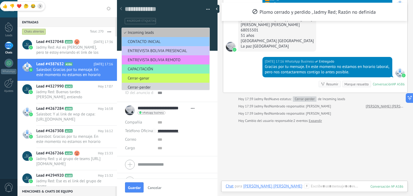
click at [223, 67] on div "Edson Berman Salas Barron Hoy 17:02 WhatsApp Business Entregado ¡Hola buen día!…" at bounding box center [315, 13] width 185 height 160
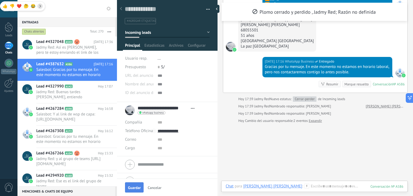
click at [137, 187] on span "Guardar" at bounding box center [134, 188] width 13 height 4
click at [130, 189] on span "Guardar" at bounding box center [134, 188] width 13 height 4
click at [353, 84] on div "Marque resuelto" at bounding box center [357, 84] width 24 height 5
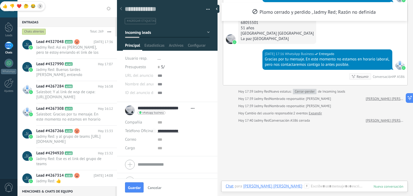
click at [153, 187] on span "Cancelar" at bounding box center [155, 188] width 14 height 4
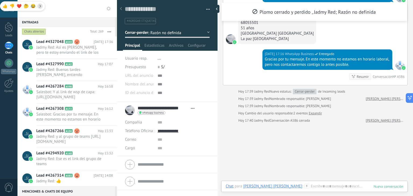
click at [152, 31] on span "Razón no definida" at bounding box center [172, 32] width 45 height 5
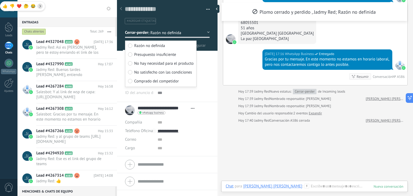
click at [151, 33] on span "Razón no definida" at bounding box center [172, 32] width 45 height 5
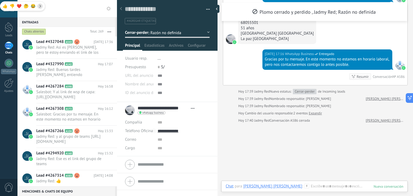
click at [140, 31] on span "Cerrar-perder" at bounding box center [136, 32] width 23 height 5
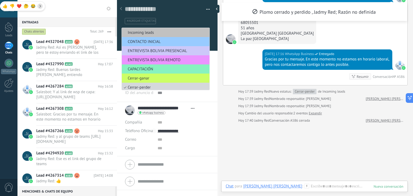
scroll to position [2, 0]
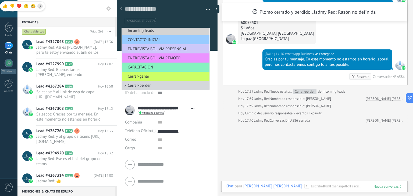
click at [139, 30] on span "Incoming leads" at bounding box center [165, 30] width 86 height 5
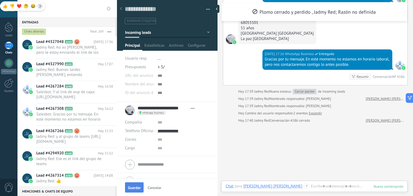
click at [131, 189] on span "Guardar" at bounding box center [134, 188] width 13 height 4
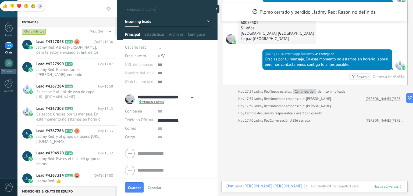
click at [136, 21] on span "Incoming leads" at bounding box center [138, 21] width 26 height 5
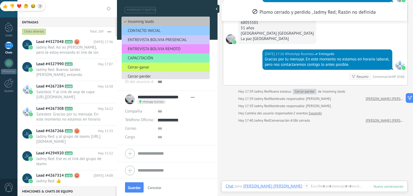
click at [140, 76] on span "Cerrar-perder" at bounding box center [165, 76] width 86 height 5
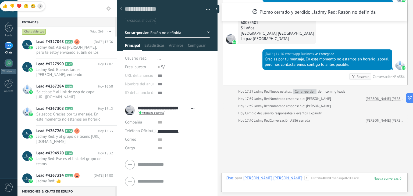
scroll to position [202, 0]
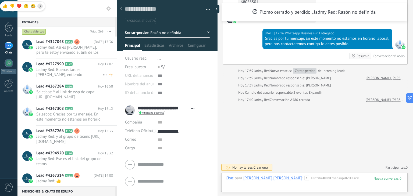
click at [75, 71] on span "Jadmy Red: Buenas tardes [PERSON_NAME], entiendo" at bounding box center [69, 72] width 66 height 10
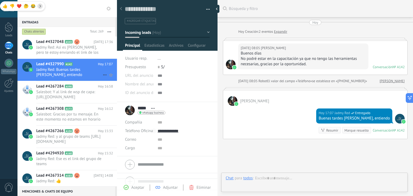
scroll to position [36, 0]
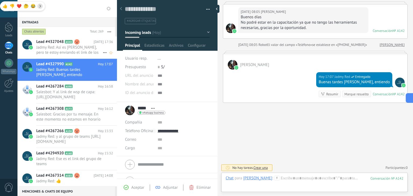
click at [67, 56] on div "Lead #4327048 A543 [DATE] 17:36 Jadmy Red: Así es [PERSON_NAME], pero te estoy …" at bounding box center [76, 48] width 81 height 22
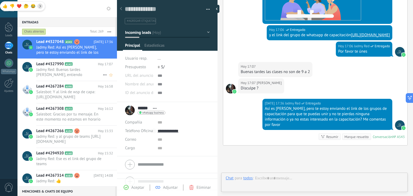
scroll to position [272, 0]
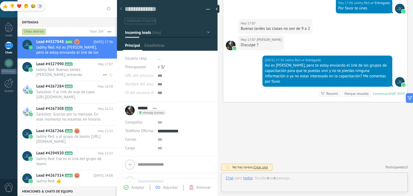
click at [69, 76] on span "Jadmy Red: Buenas tardes [PERSON_NAME], entiendo" at bounding box center [69, 72] width 66 height 10
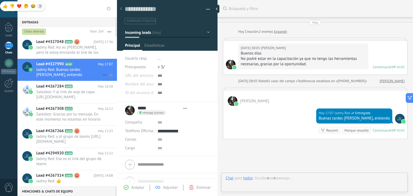
scroll to position [36, 0]
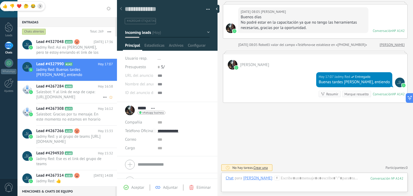
click at [70, 89] on h2 "Lead #4267284 A590" at bounding box center [67, 86] width 62 height 5
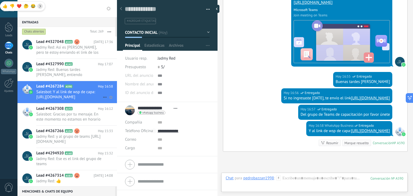
scroll to position [302, 0]
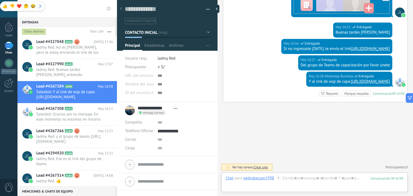
click at [41, 6] on icon at bounding box center [40, 6] width 3 height 3
click at [76, 112] on span "Salesbot: Gracias por tu mensaje. En este momento no estamos en horario laboral…" at bounding box center [69, 117] width 66 height 10
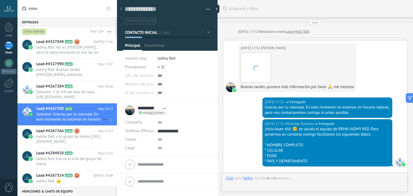
scroll to position [8, 0]
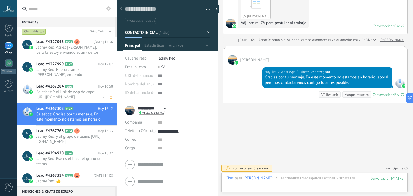
click at [79, 98] on span "Salesbot: Y al link de wsp de capa: [URL][DOMAIN_NAME]" at bounding box center [69, 95] width 66 height 10
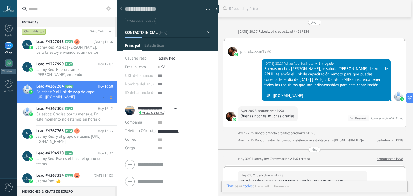
scroll to position [302, 0]
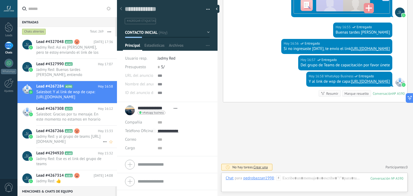
click at [72, 134] on h2 "Lead #4267266 A104" at bounding box center [67, 131] width 62 height 5
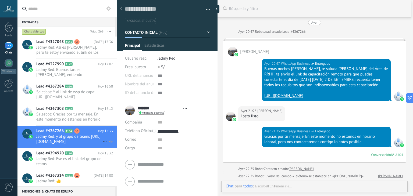
type textarea "**********"
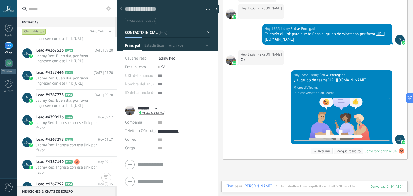
scroll to position [530, 0]
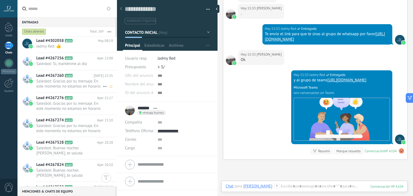
click at [75, 88] on span "Salesbot: Gracias por tu mensaje. En este momento no estamos en horario laboral…" at bounding box center [69, 84] width 66 height 10
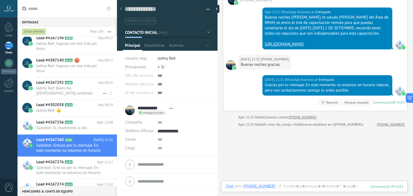
scroll to position [456, 0]
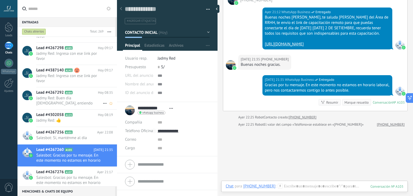
click at [64, 97] on span "Jadmy Red: Buen día [DEMOGRAPHIC_DATA], entiendo" at bounding box center [69, 101] width 66 height 10
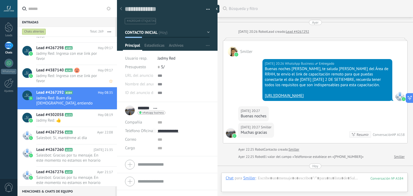
scroll to position [180, 0]
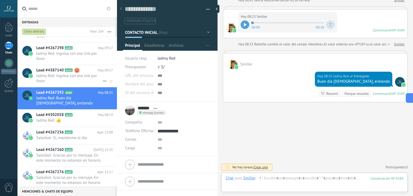
click at [68, 76] on span "Jadmy Red: Ingresa con ese link por favor" at bounding box center [69, 78] width 66 height 10
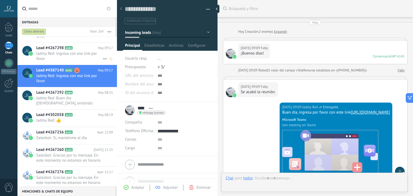
scroll to position [265, 0]
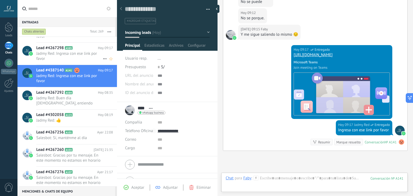
click at [75, 52] on span "Jadmy Red: Ingresa con ese link por favor" at bounding box center [69, 56] width 66 height 10
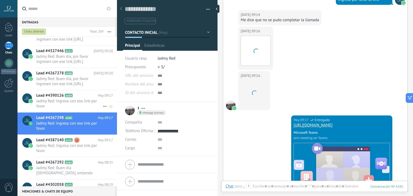
scroll to position [411, 0]
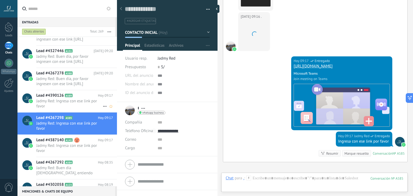
click at [69, 98] on h2 "Lead #4390126 A589" at bounding box center [67, 95] width 62 height 5
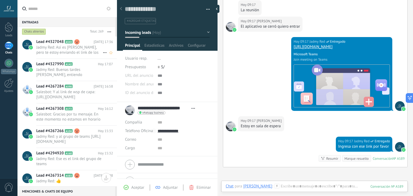
click at [73, 45] on span "Jadmy Red: Así es [PERSON_NAME], pero te estoy enviando el link de los grupos d…" at bounding box center [69, 50] width 66 height 10
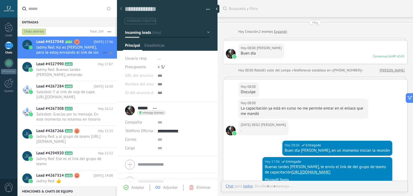
scroll to position [8, 0]
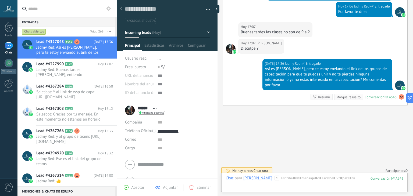
click at [109, 29] on button "button" at bounding box center [110, 32] width 12 height 10
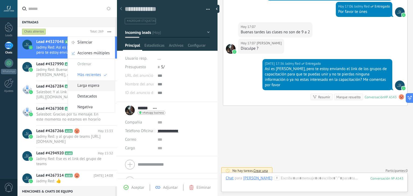
click at [88, 85] on span "Larga espera" at bounding box center [88, 85] width 22 height 11
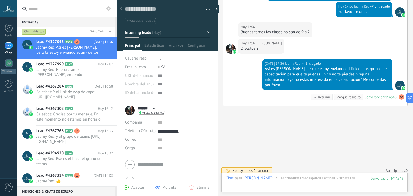
click at [110, 31] on button "button" at bounding box center [110, 32] width 12 height 10
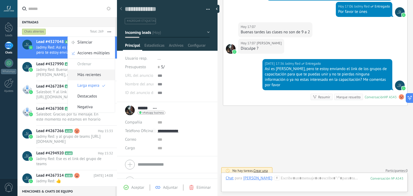
click at [95, 75] on span "Más recientes" at bounding box center [89, 75] width 24 height 11
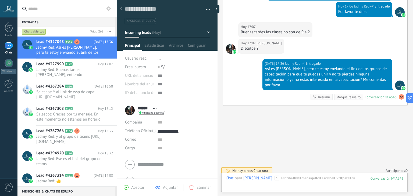
click at [38, 31] on div "Chats abiertos" at bounding box center [34, 32] width 24 height 6
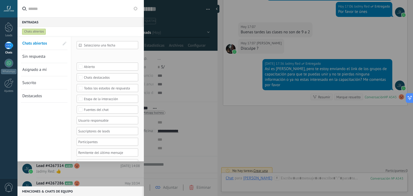
click at [225, 78] on div at bounding box center [206, 98] width 413 height 196
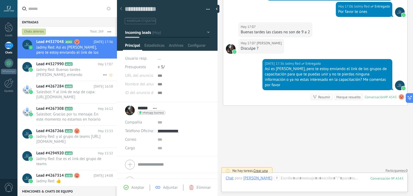
click at [62, 74] on span "Jadmy Red: Buenas tardes [PERSON_NAME], entiendo" at bounding box center [69, 72] width 66 height 10
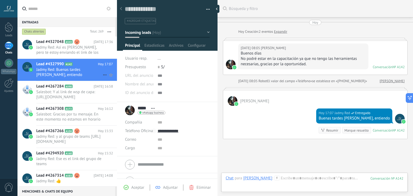
scroll to position [36, 0]
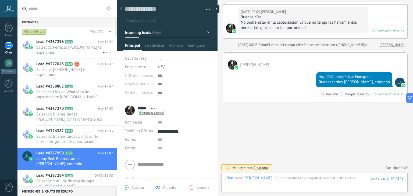
click at [65, 51] on span "Salesbot: Perfecto [PERSON_NAME] te esperamos" at bounding box center [69, 50] width 66 height 10
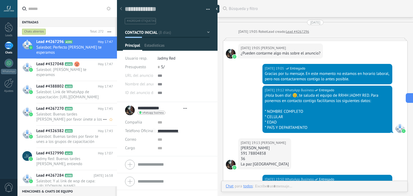
scroll to position [619, 0]
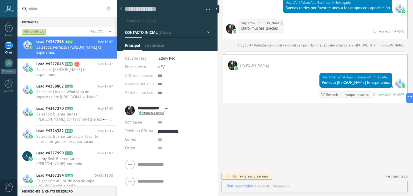
click at [69, 125] on div "Lead #4267270 A594 [DATE] 17:45 Salesbot: Buenas tardes [PERSON_NAME] por favor…" at bounding box center [76, 115] width 81 height 22
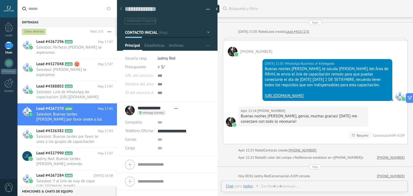
scroll to position [175, 0]
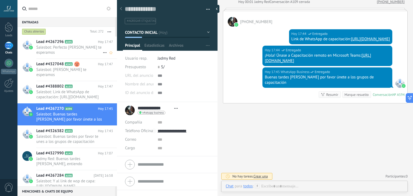
click at [68, 54] on span "Salesbot: Perfecto [PERSON_NAME] te esperamos" at bounding box center [69, 50] width 66 height 10
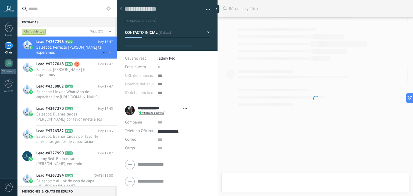
type textarea "**********"
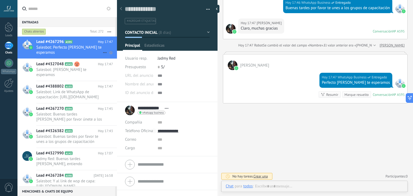
scroll to position [8, 0]
click at [108, 9] on use at bounding box center [109, 8] width 4 height 4
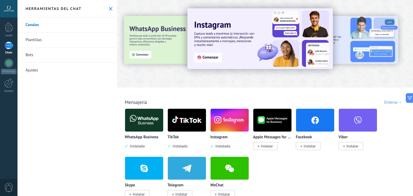
click at [42, 38] on link "Plantillas" at bounding box center [67, 40] width 100 height 15
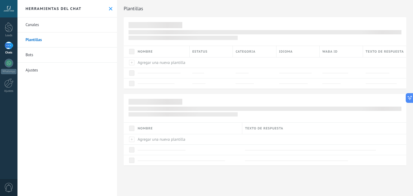
click at [34, 71] on link "Ajustes" at bounding box center [67, 70] width 100 height 15
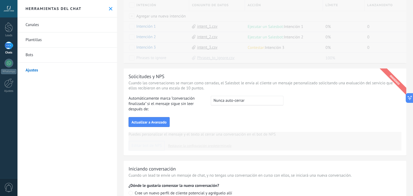
scroll to position [162, 0]
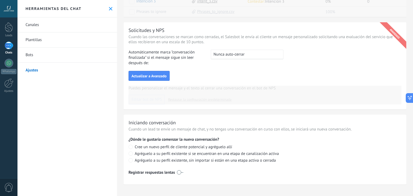
click at [31, 54] on link "Bots" at bounding box center [67, 55] width 100 height 15
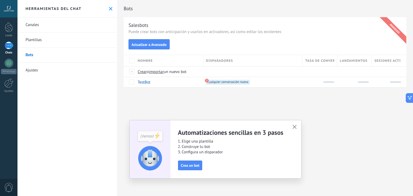
click at [34, 40] on link "Plantillas" at bounding box center [67, 40] width 100 height 15
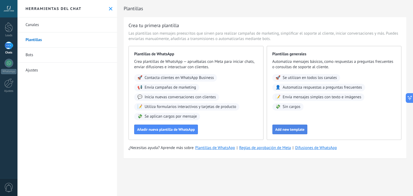
click at [292, 131] on span "Add new template" at bounding box center [289, 130] width 29 height 4
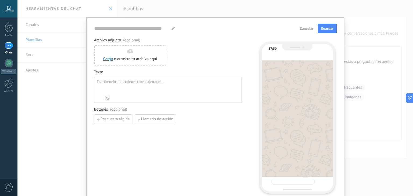
type input "**********"
click at [313, 29] on button "Cancelar" at bounding box center [307, 28] width 19 height 8
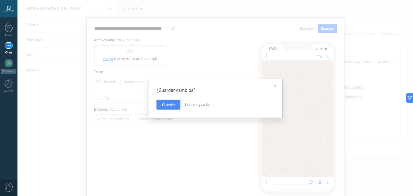
click at [195, 102] on span "Salir sin guardar" at bounding box center [198, 104] width 26 height 5
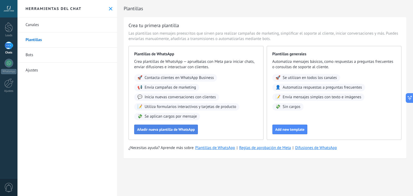
click at [179, 128] on span "Añadir nueva plantilla de WhatsApp" at bounding box center [166, 130] width 58 height 4
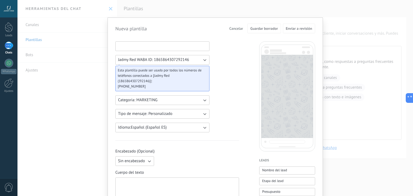
click at [156, 47] on input at bounding box center [163, 46] width 94 height 9
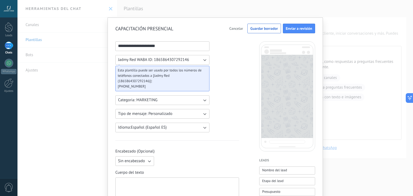
type input "**********"
click at [203, 61] on icon "button" at bounding box center [204, 59] width 5 height 5
click at [203, 61] on li "Jadmy Red WABA ID: 1865864307292146" at bounding box center [160, 59] width 97 height 9
click at [203, 61] on icon "button" at bounding box center [204, 59] width 5 height 5
click at [204, 59] on li "Jadmy Red WABA ID: 1865864307292146" at bounding box center [160, 59] width 97 height 9
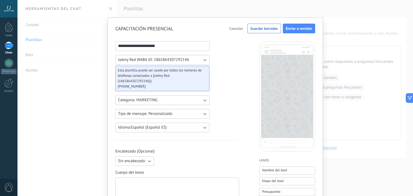
click at [204, 59] on icon "button" at bounding box center [204, 59] width 5 height 5
click at [204, 102] on icon "button" at bounding box center [204, 100] width 5 height 5
click at [204, 111] on icon "button" at bounding box center [204, 113] width 5 height 5
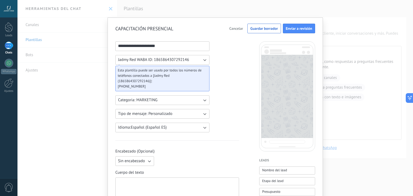
click at [204, 126] on icon "button" at bounding box center [204, 127] width 5 height 5
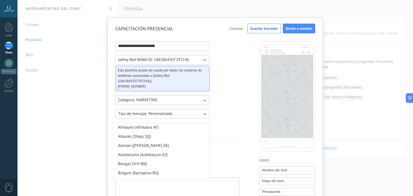
scroll to position [132, 0]
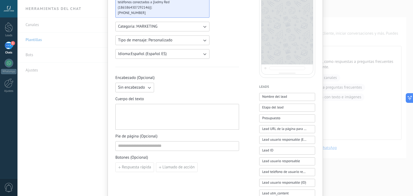
scroll to position [73, 0]
click at [150, 88] on icon "button" at bounding box center [149, 88] width 5 height 5
click at [159, 109] on div at bounding box center [177, 117] width 118 height 21
click at [141, 109] on div at bounding box center [177, 117] width 118 height 21
paste div
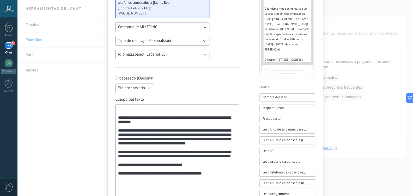
click at [118, 121] on div "**********" at bounding box center [177, 156] width 119 height 98
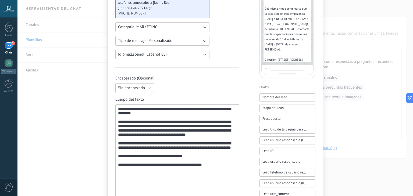
scroll to position [47, 0]
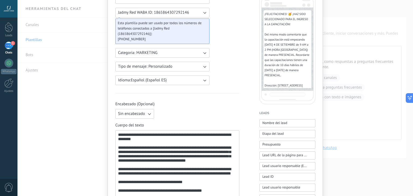
click at [147, 114] on icon "button" at bounding box center [149, 113] width 5 height 5
click at [135, 124] on li "Texto" at bounding box center [133, 123] width 42 height 9
click at [150, 114] on icon "button" at bounding box center [149, 113] width 5 height 5
click at [127, 111] on span "Sin encabezado" at bounding box center [131, 113] width 27 height 5
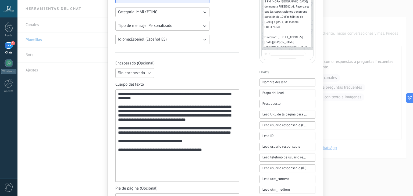
scroll to position [0, 0]
click at [120, 136] on div "**********" at bounding box center [177, 136] width 119 height 88
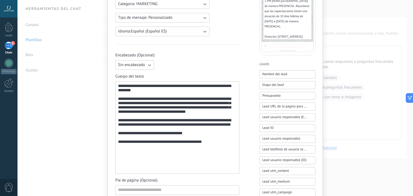
click at [160, 163] on div "**********" at bounding box center [177, 128] width 119 height 88
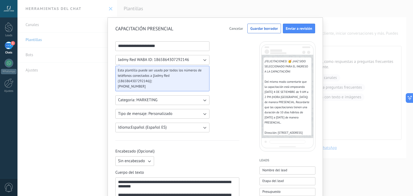
drag, startPoint x: 176, startPoint y: 45, endPoint x: 106, endPoint y: 51, distance: 70.5
click at [106, 51] on div "**********" at bounding box center [215, 98] width 396 height 196
type input "**********"
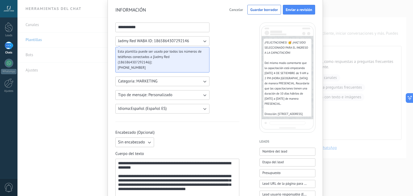
scroll to position [23, 0]
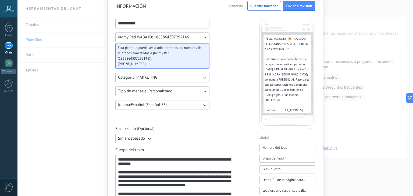
click at [188, 38] on button "Jadmy Red WABA ID: 1865864307292146" at bounding box center [162, 38] width 94 height 10
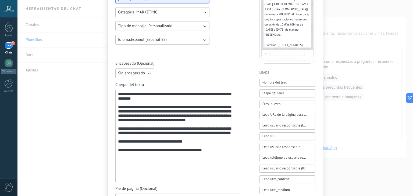
scroll to position [93, 0]
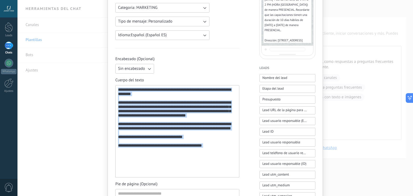
drag, startPoint x: 117, startPoint y: 90, endPoint x: 222, endPoint y: 174, distance: 134.0
click at [222, 174] on div "**********" at bounding box center [177, 132] width 119 height 88
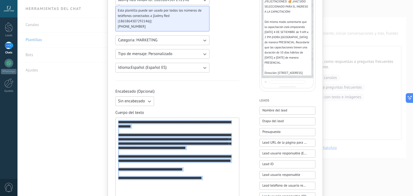
scroll to position [68, 0]
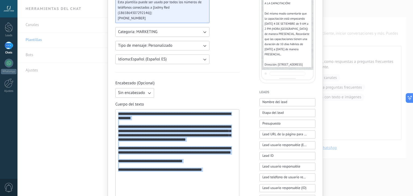
click at [208, 171] on div "**********" at bounding box center [177, 156] width 119 height 88
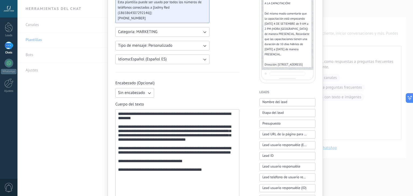
scroll to position [133, 0]
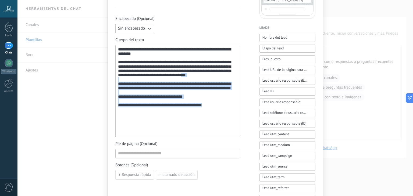
drag, startPoint x: 214, startPoint y: 129, endPoint x: 135, endPoint y: 84, distance: 91.8
click at [135, 84] on div "**********" at bounding box center [177, 91] width 119 height 88
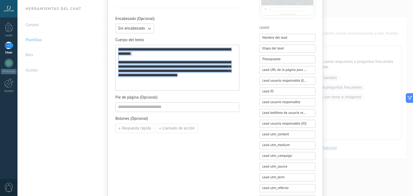
drag, startPoint x: 235, startPoint y: 82, endPoint x: 116, endPoint y: 49, distance: 122.8
click at [116, 49] on div "**********" at bounding box center [177, 68] width 124 height 46
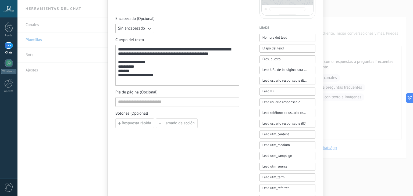
click at [225, 49] on div "**********" at bounding box center [177, 65] width 119 height 36
click at [169, 81] on div "**********" at bounding box center [177, 65] width 119 height 36
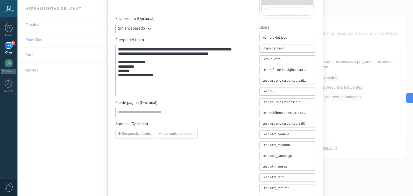
click at [170, 56] on div "**********" at bounding box center [177, 70] width 119 height 47
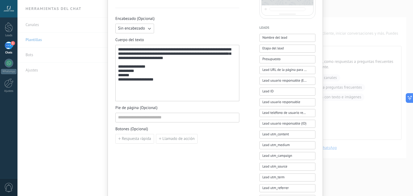
click at [163, 86] on div "**********" at bounding box center [177, 73] width 119 height 52
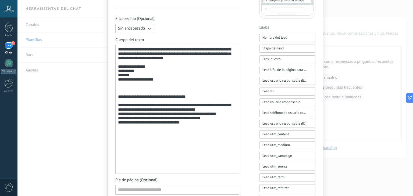
click at [189, 107] on div "**********" at bounding box center [177, 109] width 119 height 124
click at [141, 107] on div "**********" at bounding box center [177, 109] width 119 height 124
click at [128, 93] on div "**********" at bounding box center [177, 109] width 119 height 124
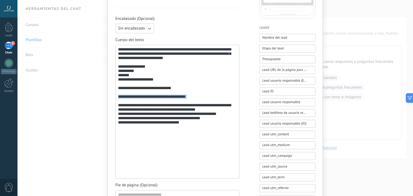
drag, startPoint x: 189, startPoint y: 113, endPoint x: 140, endPoint y: 114, distance: 49.2
click at [140, 114] on div "**********" at bounding box center [177, 127] width 119 height 83
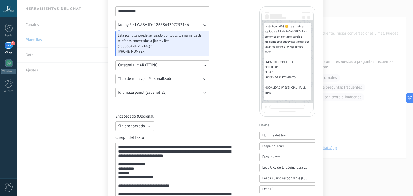
scroll to position [6, 0]
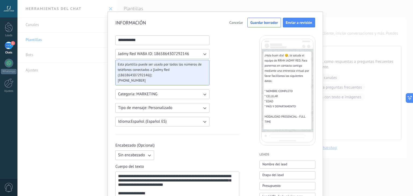
click at [160, 41] on input "**********" at bounding box center [163, 40] width 94 height 9
type input "*"
click at [128, 40] on input "**********" at bounding box center [163, 40] width 94 height 9
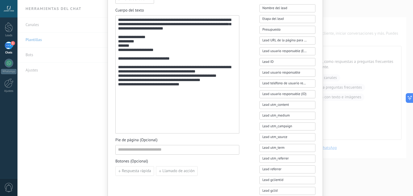
scroll to position [162, 0]
type input "**********"
drag, startPoint x: 186, startPoint y: 68, endPoint x: 118, endPoint y: 67, distance: 68.6
click at [118, 67] on div "**********" at bounding box center [177, 89] width 119 height 67
click at [121, 71] on div "**********" at bounding box center [177, 89] width 119 height 67
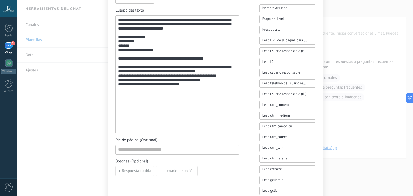
click at [216, 69] on div "**********" at bounding box center [177, 89] width 119 height 67
click at [137, 71] on div "**********" at bounding box center [177, 89] width 119 height 67
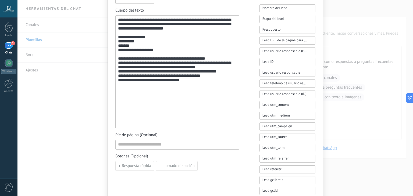
click at [146, 66] on div "**********" at bounding box center [177, 87] width 119 height 62
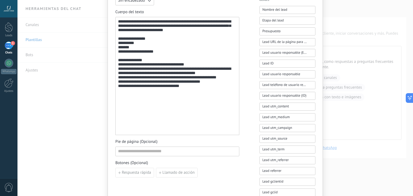
scroll to position [152, 0]
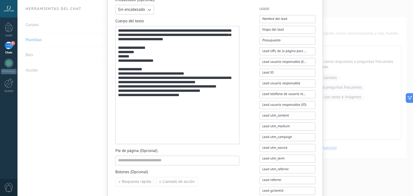
click at [196, 82] on div "**********" at bounding box center [177, 100] width 119 height 67
click at [184, 97] on div "**********" at bounding box center [177, 100] width 119 height 67
click at [202, 98] on div "**********" at bounding box center [177, 100] width 119 height 67
click at [215, 99] on div "**********" at bounding box center [177, 100] width 119 height 67
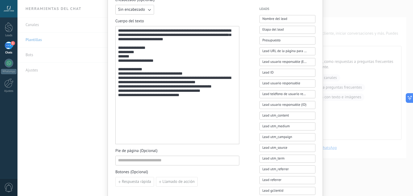
click at [154, 104] on div "**********" at bounding box center [177, 100] width 119 height 67
click at [224, 38] on div "**********" at bounding box center [177, 86] width 119 height 114
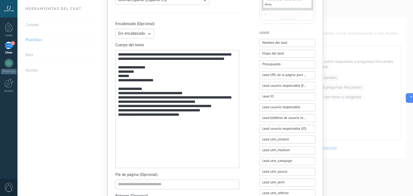
scroll to position [147, 0]
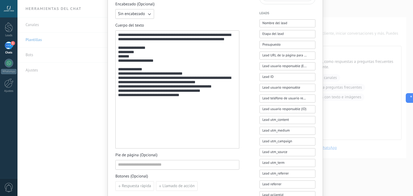
click at [147, 83] on div "**********" at bounding box center [177, 100] width 119 height 67
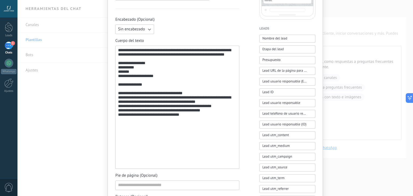
scroll to position [132, 0]
click at [120, 155] on div "**********" at bounding box center [177, 119] width 119 height 72
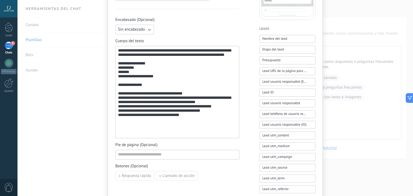
scroll to position [53, 0]
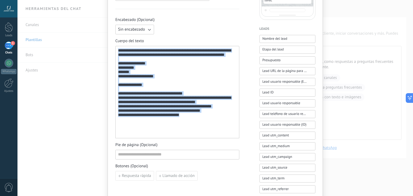
drag, startPoint x: 183, startPoint y: 133, endPoint x: 115, endPoint y: 50, distance: 107.5
click at [115, 50] on div "**********" at bounding box center [177, 92] width 124 height 93
copy div "**********"
click at [194, 70] on div "**********" at bounding box center [177, 92] width 119 height 88
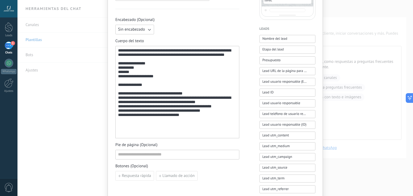
click at [168, 57] on div "**********" at bounding box center [177, 92] width 119 height 88
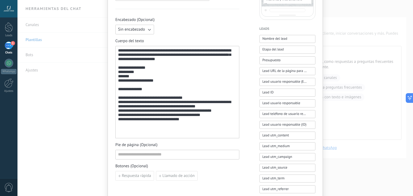
scroll to position [55, 0]
click at [168, 109] on div "**********" at bounding box center [177, 107] width 119 height 41
click at [185, 108] on div "**********" at bounding box center [177, 107] width 119 height 41
click at [168, 109] on div "**********" at bounding box center [177, 107] width 119 height 41
click at [191, 107] on div "**********" at bounding box center [177, 107] width 119 height 41
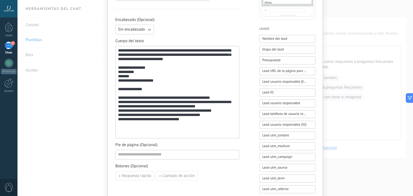
click at [200, 109] on div "**********" at bounding box center [177, 107] width 119 height 41
click at [228, 119] on div "**********" at bounding box center [177, 107] width 119 height 41
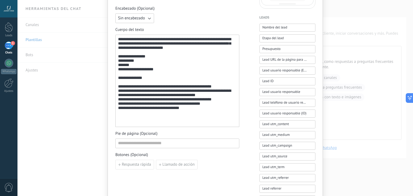
scroll to position [143, 0]
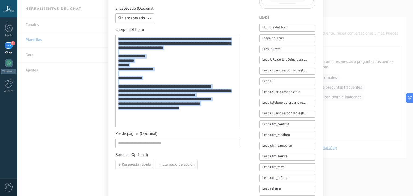
drag, startPoint x: 183, startPoint y: 122, endPoint x: 116, endPoint y: 39, distance: 106.2
click at [116, 39] on div "**********" at bounding box center [177, 81] width 124 height 93
copy div "**********"
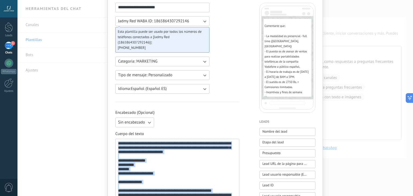
scroll to position [0, 0]
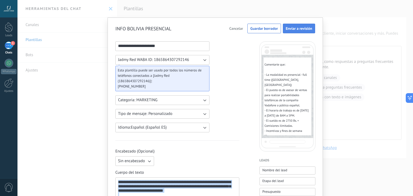
click at [290, 30] on span "Enviar a revisión" at bounding box center [299, 29] width 26 height 4
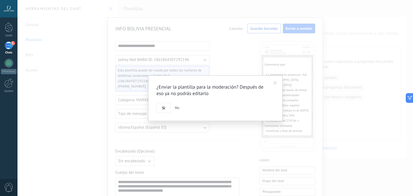
click at [275, 82] on span at bounding box center [275, 83] width 3 height 4
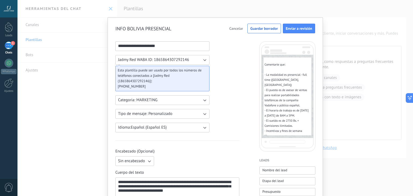
click at [233, 27] on span "Cancelar" at bounding box center [236, 29] width 14 height 4
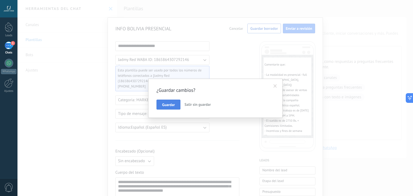
click at [169, 105] on span "Guardar" at bounding box center [168, 105] width 13 height 4
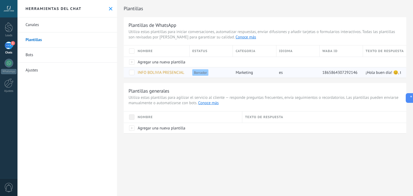
click at [133, 73] on span at bounding box center [131, 72] width 5 height 5
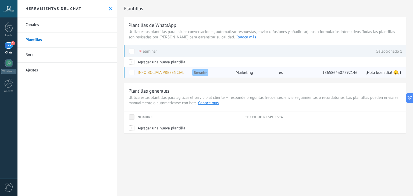
click at [134, 76] on div at bounding box center [129, 72] width 11 height 10
click at [133, 72] on span at bounding box center [131, 72] width 5 height 5
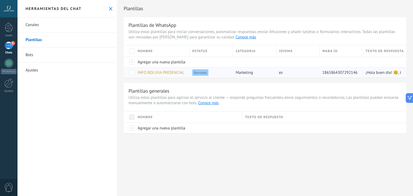
click at [150, 72] on span "INFO BOLIVIA PRESENCIAL" at bounding box center [161, 72] width 47 height 5
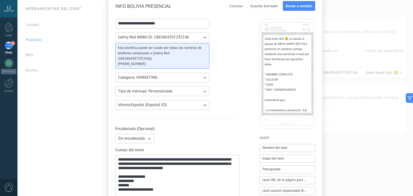
scroll to position [23, 0]
click at [202, 79] on icon "button" at bounding box center [204, 77] width 5 height 5
click at [201, 79] on li "UTILITY" at bounding box center [160, 77] width 97 height 9
click at [208, 91] on button "Tipo de mensaje: Personalizado" at bounding box center [162, 92] width 94 height 10
click at [208, 91] on li "Personalizado" at bounding box center [160, 91] width 97 height 9
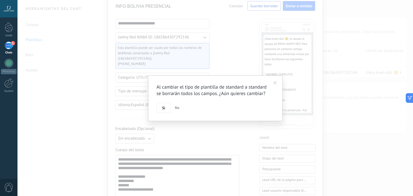
click at [274, 84] on span at bounding box center [275, 83] width 3 height 4
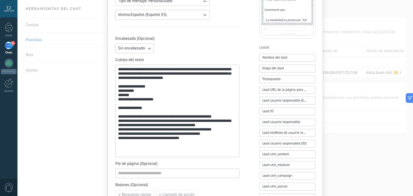
scroll to position [0, 0]
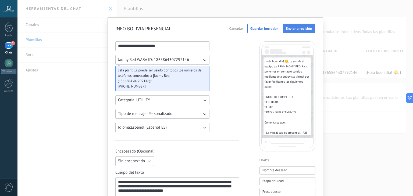
click at [289, 30] on span "Enviar a revisión" at bounding box center [299, 29] width 26 height 4
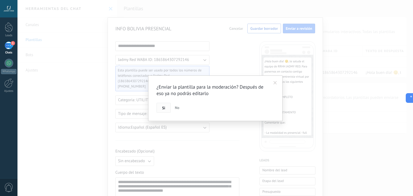
click at [165, 108] on span "Si" at bounding box center [163, 108] width 3 height 4
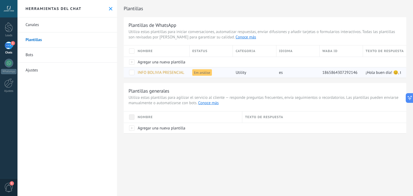
click at [132, 71] on span at bounding box center [131, 72] width 5 height 5
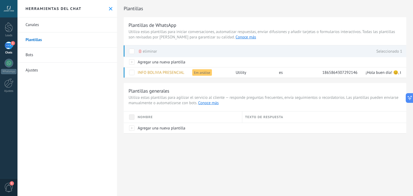
click at [149, 51] on span "eliminar" at bounding box center [150, 51] width 14 height 10
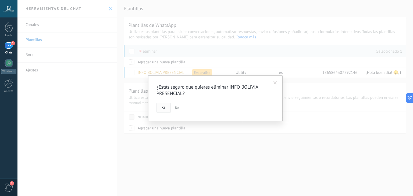
click at [164, 108] on span "Si" at bounding box center [163, 108] width 3 height 4
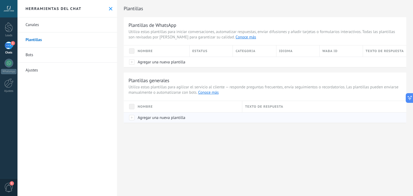
click at [147, 118] on span "Agregar una nueva plantilla" at bounding box center [162, 117] width 48 height 5
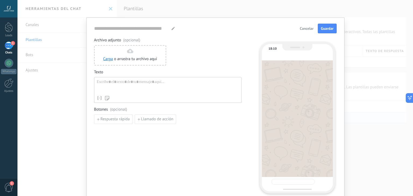
type input "**********"
click at [111, 81] on div at bounding box center [168, 87] width 142 height 14
click at [103, 85] on div at bounding box center [168, 87] width 142 height 14
click at [109, 121] on span "Respuesta rápida" at bounding box center [115, 120] width 29 height 4
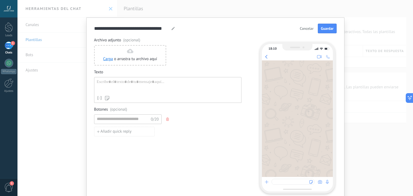
click at [166, 120] on use "button" at bounding box center [167, 119] width 3 height 3
click at [123, 92] on div at bounding box center [168, 87] width 142 height 14
paste div
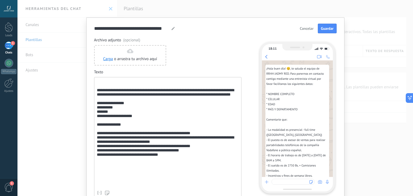
click at [97, 94] on div "**********" at bounding box center [168, 134] width 142 height 109
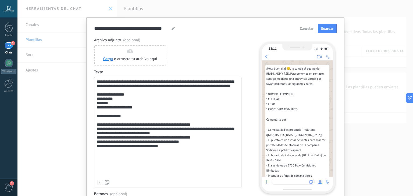
click at [115, 175] on div "**********" at bounding box center [168, 129] width 142 height 98
click at [172, 29] on icon at bounding box center [173, 28] width 3 height 3
drag, startPoint x: 167, startPoint y: 29, endPoint x: 82, endPoint y: 31, distance: 85.0
click at [82, 31] on div "**********" at bounding box center [215, 98] width 396 height 196
type input "**********"
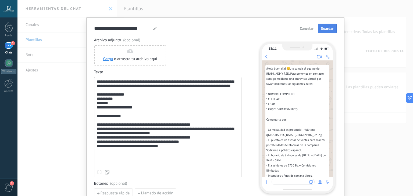
click at [332, 30] on span "Guardar" at bounding box center [327, 29] width 13 height 4
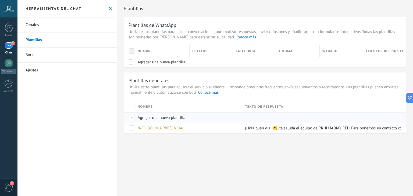
click at [154, 118] on span "Agregar una nueva plantilla" at bounding box center [162, 117] width 48 height 5
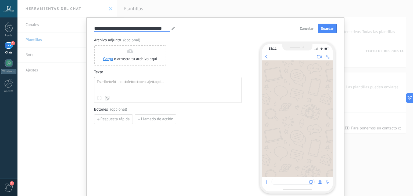
click at [166, 29] on input "**********" at bounding box center [132, 28] width 76 height 6
type input "*"
type input "**********"
click at [119, 84] on div at bounding box center [168, 87] width 142 height 14
paste div
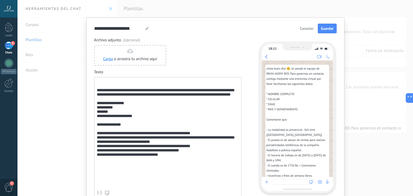
click at [97, 93] on div "**********" at bounding box center [168, 134] width 142 height 109
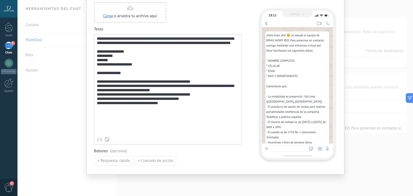
scroll to position [44, 0]
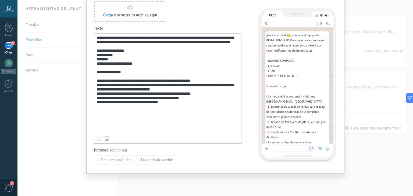
click at [162, 96] on div "**********" at bounding box center [168, 85] width 142 height 98
drag, startPoint x: 162, startPoint y: 96, endPoint x: 135, endPoint y: 95, distance: 27.2
click at [135, 95] on div "**********" at bounding box center [168, 85] width 142 height 98
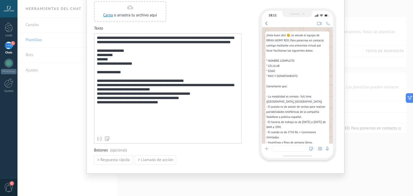
click at [149, 97] on div "**********" at bounding box center [168, 85] width 142 height 98
click at [190, 94] on div "**********" at bounding box center [168, 85] width 142 height 98
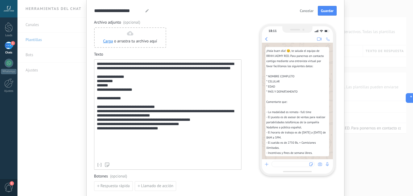
scroll to position [18, 0]
click at [181, 137] on div "**********" at bounding box center [168, 111] width 142 height 98
click at [180, 138] on div "**********" at bounding box center [168, 111] width 142 height 98
click at [192, 137] on div "**********" at bounding box center [168, 111] width 142 height 98
click at [125, 132] on div "**********" at bounding box center [168, 111] width 142 height 98
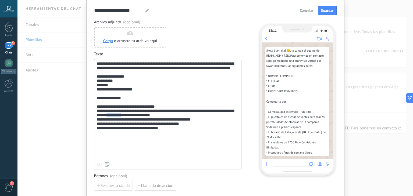
click at [125, 132] on div "**********" at bounding box center [168, 111] width 142 height 98
click at [168, 129] on div "**********" at bounding box center [168, 111] width 142 height 98
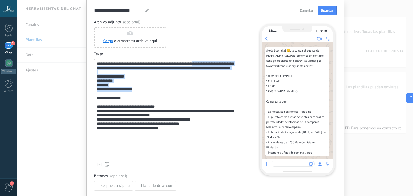
drag, startPoint x: 203, startPoint y: 64, endPoint x: 195, endPoint y: 99, distance: 35.9
click at [195, 99] on div "**********" at bounding box center [168, 111] width 142 height 98
copy div "**********"
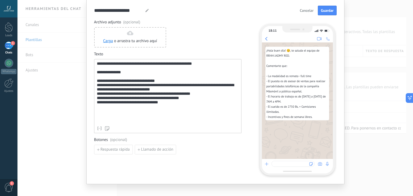
click at [102, 80] on div "**********" at bounding box center [168, 93] width 142 height 62
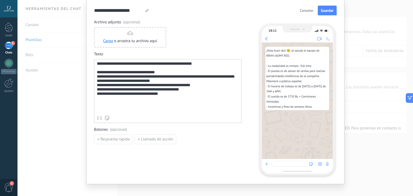
click at [162, 101] on div "**********" at bounding box center [168, 89] width 142 height 47
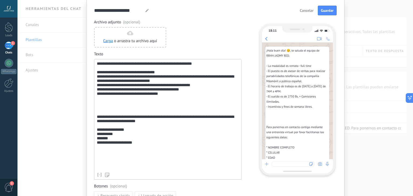
click at [103, 114] on div "**********" at bounding box center [168, 137] width 142 height 62
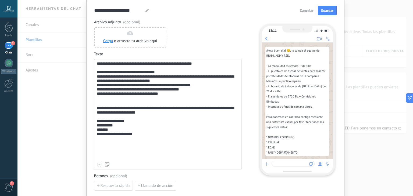
click at [108, 155] on div "**********" at bounding box center [168, 132] width 142 height 52
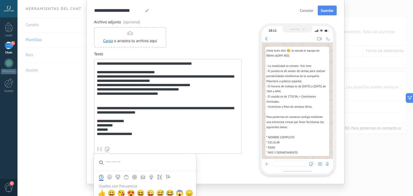
click at [147, 139] on div "**********" at bounding box center [168, 124] width 142 height 36
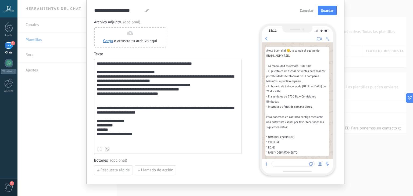
click at [162, 100] on div "**********" at bounding box center [168, 84] width 142 height 36
click at [161, 74] on div "**********" at bounding box center [168, 84] width 142 height 36
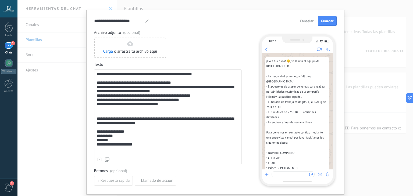
scroll to position [7, 0]
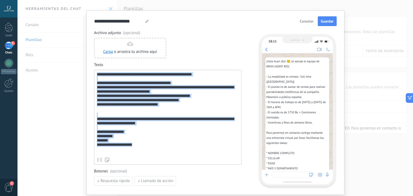
drag, startPoint x: 142, startPoint y: 151, endPoint x: 95, endPoint y: 72, distance: 91.9
click at [95, 72] on div "**********" at bounding box center [167, 117] width 147 height 95
copy div "**********"
click at [322, 22] on span "Guardar" at bounding box center [327, 21] width 13 height 4
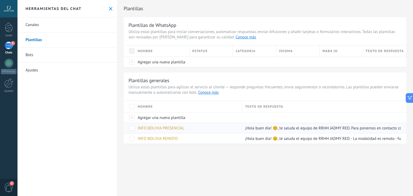
click at [164, 126] on span "INFO BOLIVIA PRESENCIAL" at bounding box center [161, 128] width 47 height 5
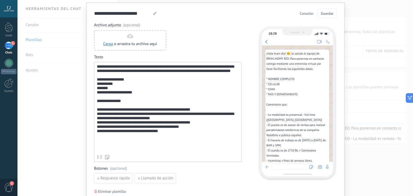
scroll to position [15, 0]
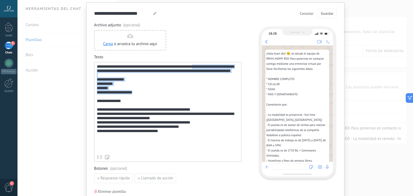
drag, startPoint x: 202, startPoint y: 67, endPoint x: 199, endPoint y: 105, distance: 38.3
click at [199, 105] on div "**********" at bounding box center [168, 109] width 142 height 88
copy div "**********"
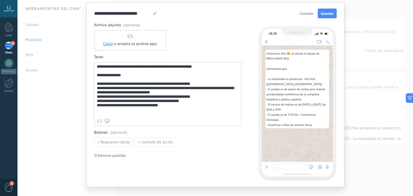
click at [123, 82] on div "**********" at bounding box center [168, 91] width 142 height 52
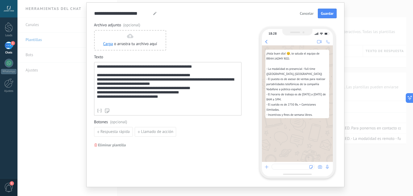
click at [167, 104] on div "**********" at bounding box center [168, 85] width 142 height 41
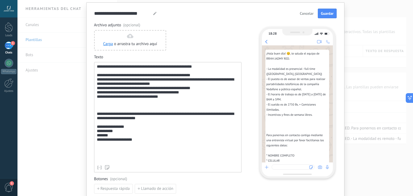
click at [98, 124] on div "**********" at bounding box center [168, 129] width 142 height 52
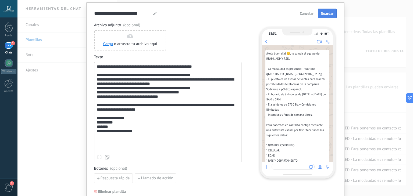
click at [322, 16] on button "Guardar" at bounding box center [327, 14] width 19 height 10
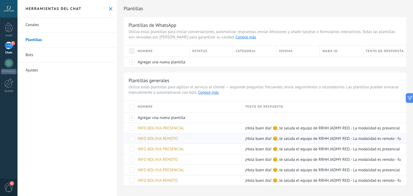
scroll to position [1, 0]
click at [168, 138] on span "INFO BOLIVIA REMOTO" at bounding box center [158, 138] width 40 height 5
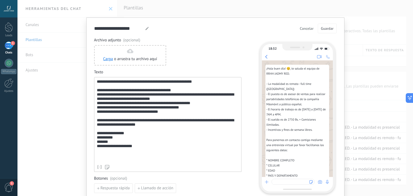
click at [305, 29] on span "Cancelar" at bounding box center [307, 29] width 14 height 4
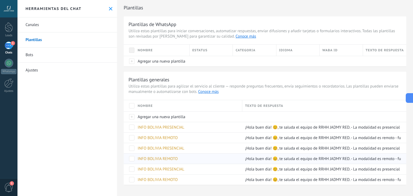
click at [166, 158] on span "INFO BOLIVIA REMOTO" at bounding box center [158, 159] width 40 height 5
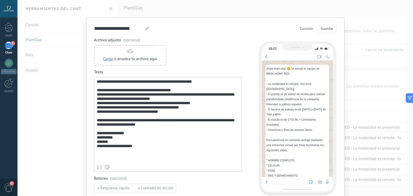
click at [310, 30] on span "Cancelar" at bounding box center [307, 29] width 14 height 4
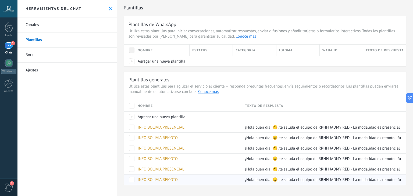
click at [164, 182] on div "INFO BOLIVIA REMOTO" at bounding box center [187, 180] width 105 height 10
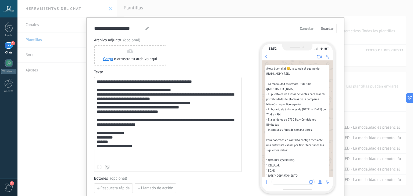
click at [307, 28] on span "Cancelar" at bounding box center [307, 29] width 14 height 4
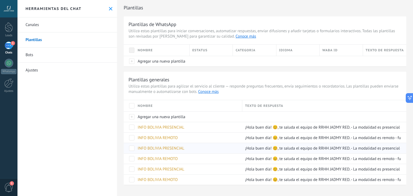
click at [132, 146] on span at bounding box center [131, 148] width 5 height 5
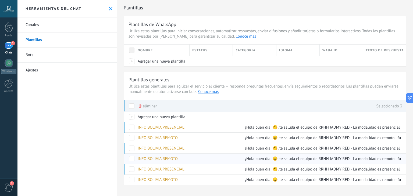
click at [134, 158] on span at bounding box center [131, 158] width 5 height 5
click at [132, 129] on span at bounding box center [131, 127] width 5 height 5
click at [133, 129] on span at bounding box center [131, 127] width 5 height 5
click at [132, 138] on span at bounding box center [131, 137] width 5 height 5
click at [132, 150] on span at bounding box center [131, 148] width 5 height 5
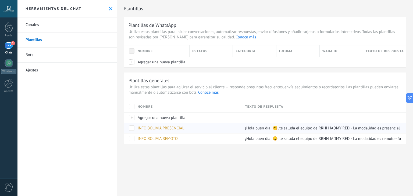
click at [180, 128] on span "INFO BOLIVIA PRESENCIAL" at bounding box center [161, 128] width 47 height 5
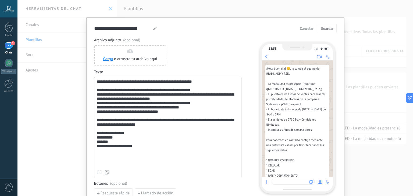
click at [309, 31] on button "Cancelar" at bounding box center [307, 28] width 19 height 8
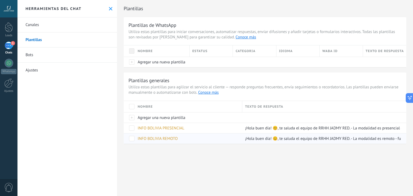
click at [171, 136] on span "INFO BOLIVIA REMOTO" at bounding box center [158, 138] width 40 height 5
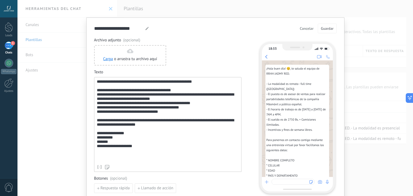
click at [132, 113] on div "**********" at bounding box center [168, 121] width 142 height 83
click at [151, 118] on div "**********" at bounding box center [168, 121] width 142 height 83
click at [331, 29] on span "Guardar" at bounding box center [327, 29] width 13 height 4
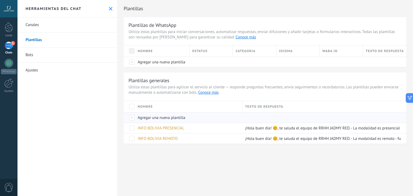
click at [155, 119] on span "Agregar una nueva plantilla" at bounding box center [162, 117] width 48 height 5
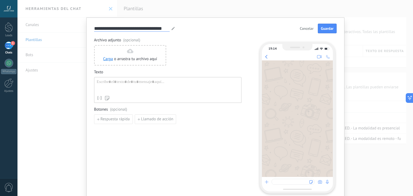
click at [163, 30] on input "**********" at bounding box center [132, 28] width 76 height 6
click at [166, 30] on input "**********" at bounding box center [132, 28] width 76 height 6
type input "*"
type input "**********"
click at [124, 80] on div at bounding box center [168, 87] width 142 height 14
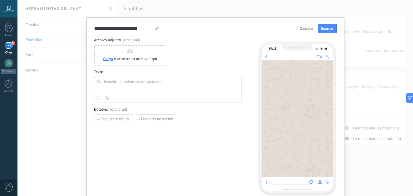
paste div
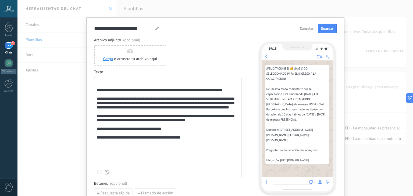
click at [94, 94] on div "**********" at bounding box center [167, 127] width 147 height 100
click at [95, 94] on div "**********" at bounding box center [167, 127] width 147 height 100
click at [97, 94] on div "**********" at bounding box center [168, 124] width 142 height 88
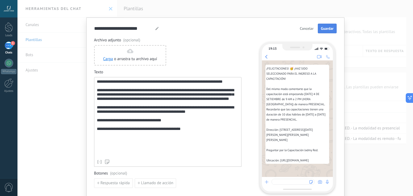
click at [324, 30] on span "Guardar" at bounding box center [327, 29] width 13 height 4
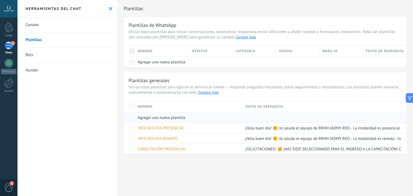
click at [150, 115] on span "Agregar una nueva plantilla" at bounding box center [162, 117] width 48 height 5
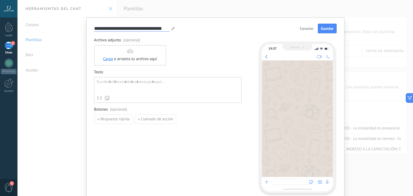
click at [166, 29] on input "**********" at bounding box center [132, 28] width 76 height 6
type input "*"
click at [103, 29] on input "**********" at bounding box center [109, 28] width 31 height 6
type input "**********"
click at [108, 83] on div at bounding box center [168, 87] width 142 height 14
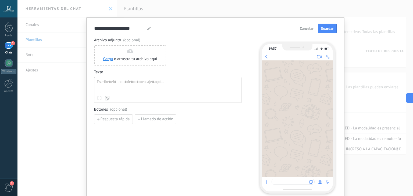
click at [125, 84] on div at bounding box center [168, 87] width 142 height 14
paste div
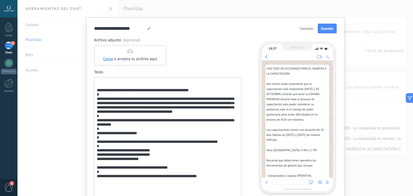
click at [95, 93] on div "**********" at bounding box center [167, 150] width 147 height 146
click at [98, 91] on div "**********" at bounding box center [168, 147] width 142 height 134
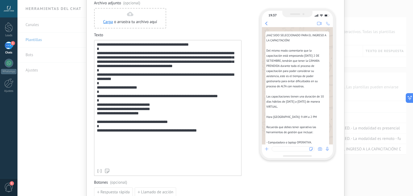
scroll to position [38, 0]
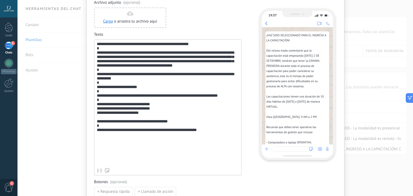
click at [235, 55] on div "**********" at bounding box center [168, 104] width 142 height 124
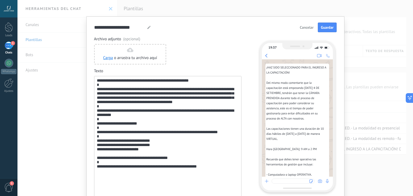
scroll to position [1, 0]
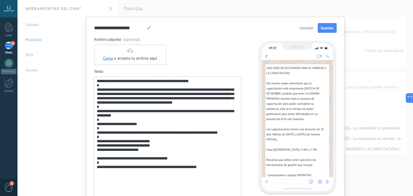
click at [131, 125] on div "**********" at bounding box center [168, 141] width 142 height 124
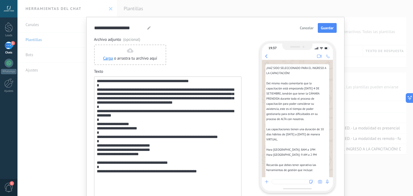
click at [123, 140] on div "**********" at bounding box center [168, 143] width 142 height 129
click at [134, 139] on div "**********" at bounding box center [168, 143] width 142 height 129
click at [148, 120] on div "**********" at bounding box center [168, 143] width 142 height 129
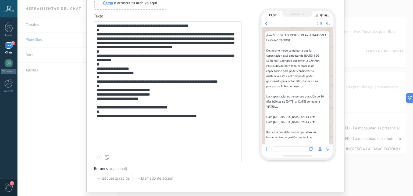
scroll to position [57, 0]
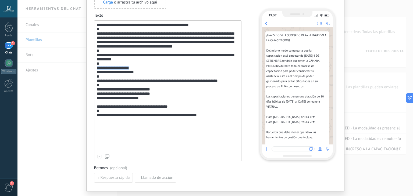
drag, startPoint x: 135, startPoint y: 76, endPoint x: 94, endPoint y: 78, distance: 41.2
click at [94, 78] on div "**********" at bounding box center [167, 90] width 147 height 141
copy div "**********"
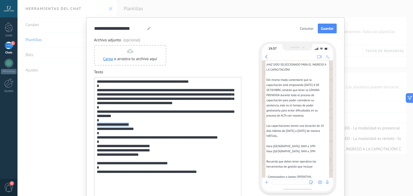
scroll to position [3, 0]
click at [326, 30] on span "Guardar" at bounding box center [327, 29] width 13 height 4
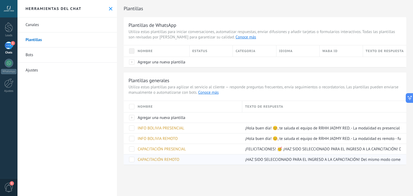
click at [160, 162] on span "CAPACITACIÓN REMOTO" at bounding box center [159, 159] width 42 height 5
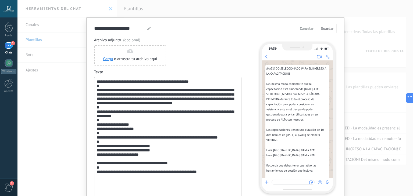
click at [308, 28] on span "Cancelar" at bounding box center [307, 29] width 14 height 4
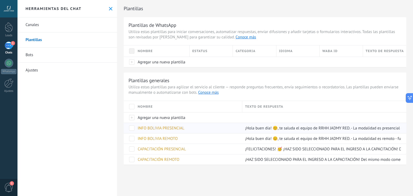
click at [162, 126] on span "INFO BOLIVIA PRESENCIAL" at bounding box center [161, 128] width 47 height 5
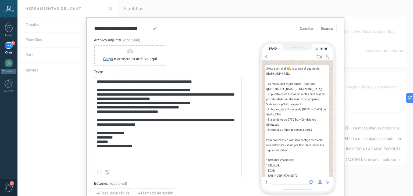
click at [307, 29] on span "Cancelar" at bounding box center [307, 29] width 14 height 4
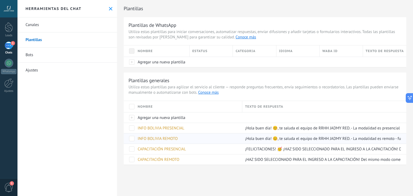
click at [173, 139] on span "INFO BOLIVIA REMOTO" at bounding box center [158, 138] width 40 height 5
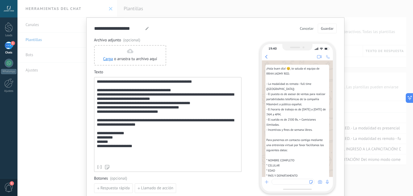
click at [302, 30] on span "Cancelar" at bounding box center [307, 29] width 14 height 4
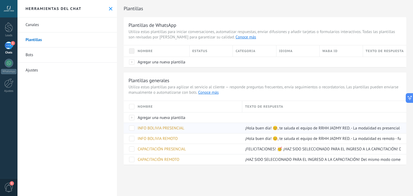
click at [170, 129] on span "INFO BOLIVIA PRESENCIAL" at bounding box center [161, 128] width 47 height 5
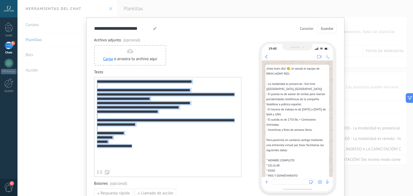
drag, startPoint x: 142, startPoint y: 160, endPoint x: 93, endPoint y: 82, distance: 91.7
click at [94, 82] on div "**********" at bounding box center [167, 127] width 147 height 100
copy div "**********"
click at [306, 29] on span "Cancelar" at bounding box center [307, 29] width 14 height 4
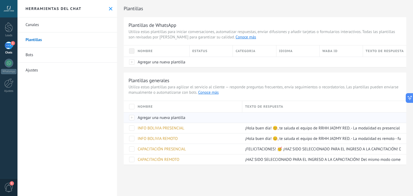
click at [156, 119] on span "Agregar una nueva plantilla" at bounding box center [162, 117] width 48 height 5
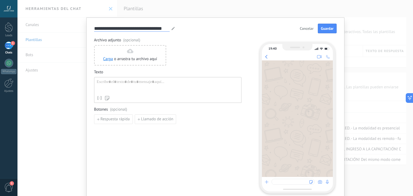
click at [167, 30] on input "**********" at bounding box center [132, 28] width 76 height 6
type input "*"
click at [303, 27] on span "Cancelar" at bounding box center [307, 29] width 14 height 4
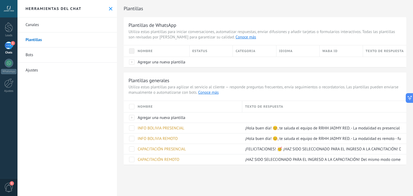
click at [109, 8] on use at bounding box center [110, 8] width 3 height 3
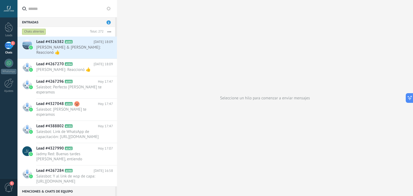
click at [109, 8] on use at bounding box center [109, 8] width 4 height 4
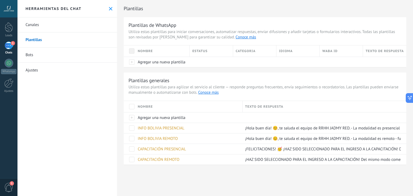
click at [109, 8] on icon at bounding box center [110, 8] width 3 height 3
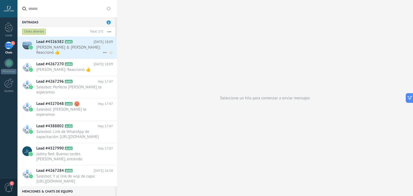
click at [60, 46] on span "[PERSON_NAME] & [PERSON_NAME]: Reaccionó 👍" at bounding box center [69, 50] width 66 height 10
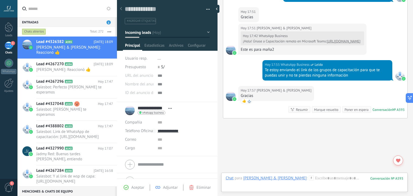
scroll to position [171, 0]
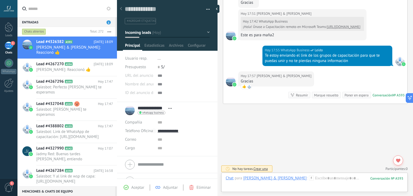
click at [324, 93] on div "Marque resuelto" at bounding box center [326, 95] width 24 height 5
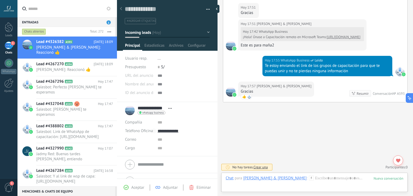
scroll to position [180, 0]
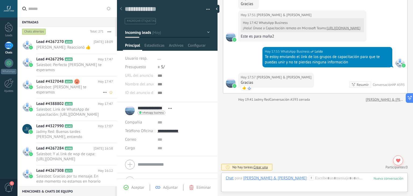
click at [82, 81] on h2 "Lead #4327048 A543" at bounding box center [67, 81] width 62 height 5
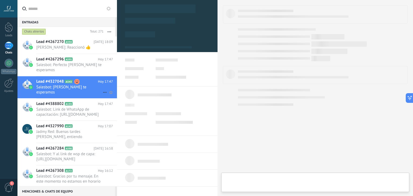
type textarea "**********"
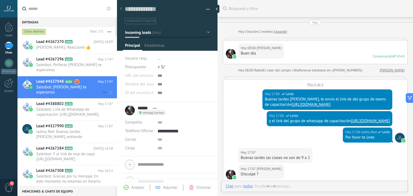
scroll to position [272, 0]
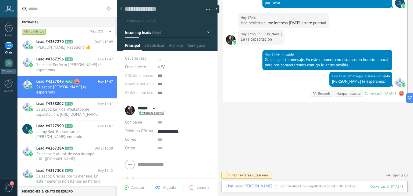
click at [6, 187] on span "1" at bounding box center [8, 187] width 9 height 9
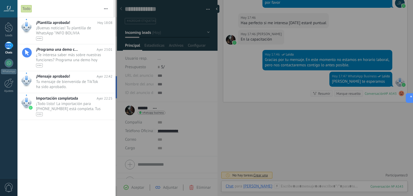
click at [243, 125] on div at bounding box center [206, 98] width 413 height 196
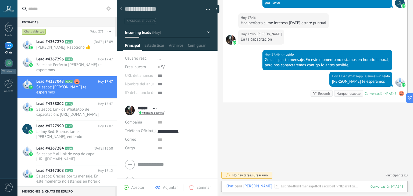
click at [10, 49] on div "1" at bounding box center [9, 46] width 9 height 8
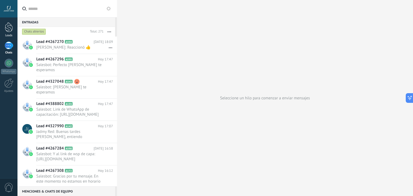
click at [12, 28] on div at bounding box center [9, 27] width 8 height 10
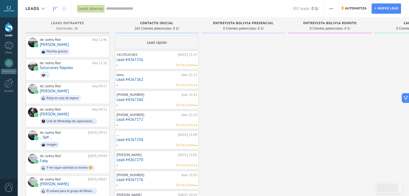
click at [42, 9] on icon at bounding box center [42, 9] width 3 height 2
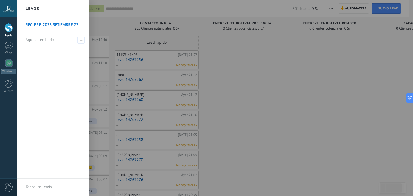
click at [74, 24] on link "REC. PRE. 2025 SETIEMBRE G2" at bounding box center [55, 24] width 58 height 15
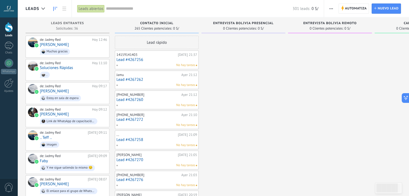
click at [331, 9] on icon "button" at bounding box center [331, 8] width 3 height 1
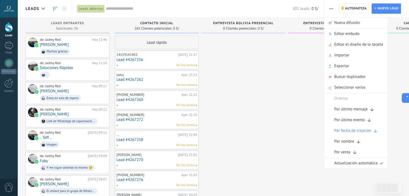
click at [348, 12] on span "Automatiza" at bounding box center [356, 9] width 22 height 10
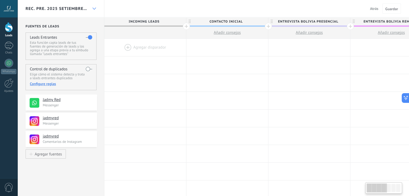
click at [93, 8] on use at bounding box center [93, 9] width 3 height 2
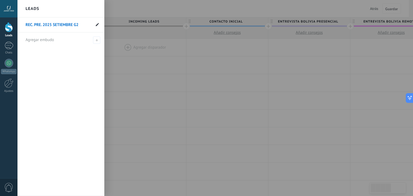
click at [96, 26] on use at bounding box center [97, 24] width 3 height 3
click at [44, 25] on input "**********" at bounding box center [58, 25] width 65 height 9
drag, startPoint x: 55, startPoint y: 25, endPoint x: 96, endPoint y: 24, distance: 40.4
click at [96, 24] on li "**********" at bounding box center [60, 24] width 87 height 15
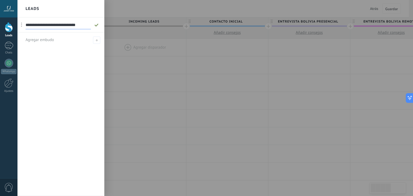
type input "**********"
click at [97, 26] on icon at bounding box center [97, 24] width 6 height 3
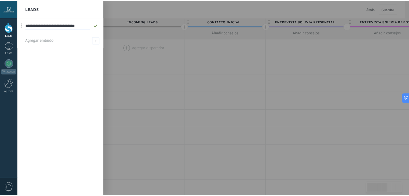
scroll to position [0, 0]
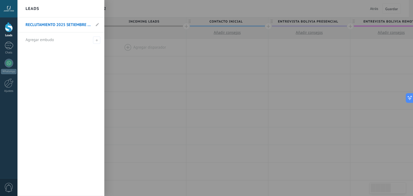
click at [130, 10] on div at bounding box center [223, 98] width 413 height 196
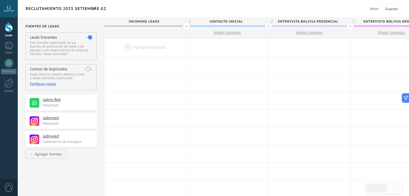
click at [88, 8] on div "RECLUTAMIENTO 2025 SETIEMBRE G2" at bounding box center [57, 8] width 62 height 17
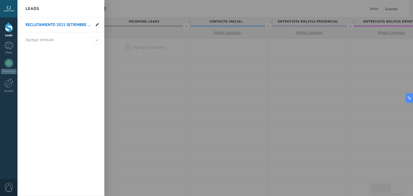
click at [97, 25] on use at bounding box center [97, 24] width 3 height 3
click at [55, 26] on input "**********" at bounding box center [58, 25] width 65 height 9
type input "**********"
click at [97, 25] on use at bounding box center [96, 24] width 4 height 3
click at [127, 10] on div at bounding box center [223, 98] width 413 height 196
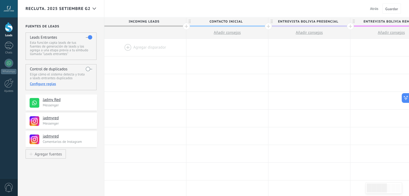
click at [90, 68] on label at bounding box center [89, 69] width 6 height 9
click at [395, 7] on span "Guardar" at bounding box center [391, 9] width 13 height 4
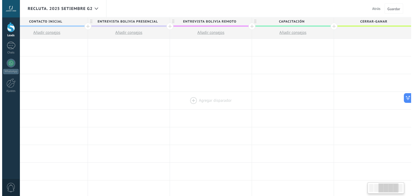
scroll to position [0, 183]
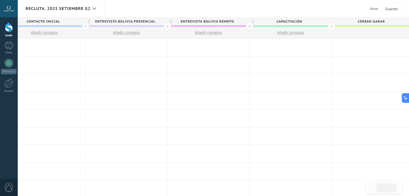
click at [375, 8] on span "Atrás" at bounding box center [374, 8] width 8 height 5
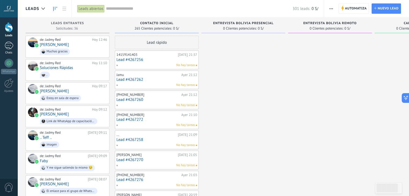
click at [9, 46] on div "1" at bounding box center [9, 46] width 9 height 8
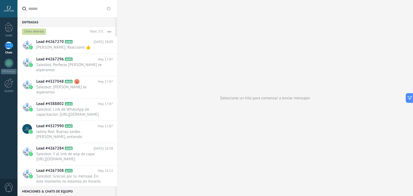
click at [107, 33] on button "button" at bounding box center [110, 32] width 12 height 10
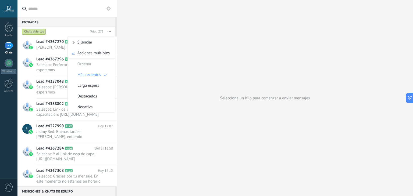
click at [107, 33] on button "button" at bounding box center [110, 32] width 12 height 10
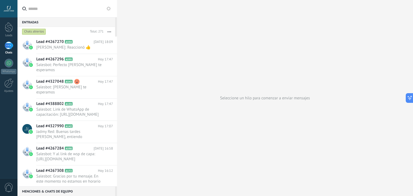
click at [110, 7] on icon at bounding box center [109, 8] width 4 height 4
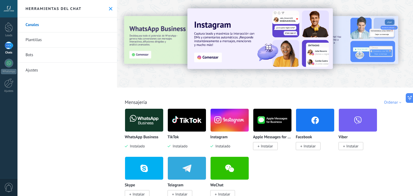
click at [110, 7] on icon at bounding box center [110, 8] width 3 height 3
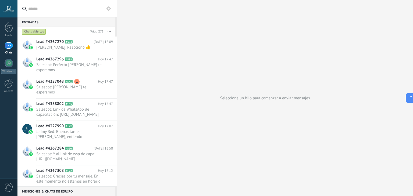
click at [169, 79] on div "Seleccione un hilo para comenzar a enviar mensajes" at bounding box center [265, 98] width 296 height 196
click at [261, 112] on div "Seleccione un hilo para comenzar a enviar mensajes" at bounding box center [265, 98] width 296 height 196
